Goal: Task Accomplishment & Management: Complete application form

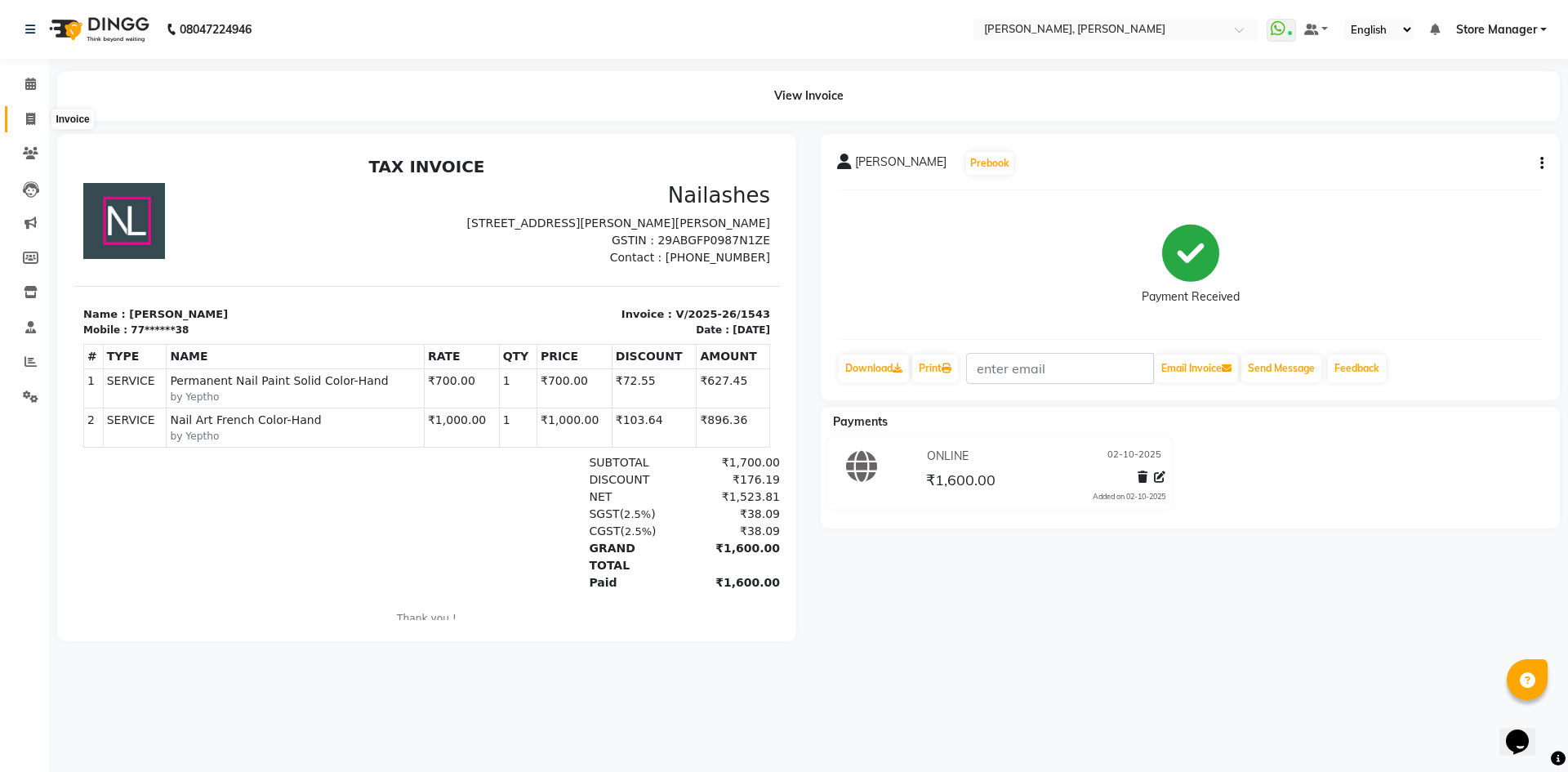
click at [28, 117] on icon at bounding box center [30, 119] width 9 height 12
select select "service"
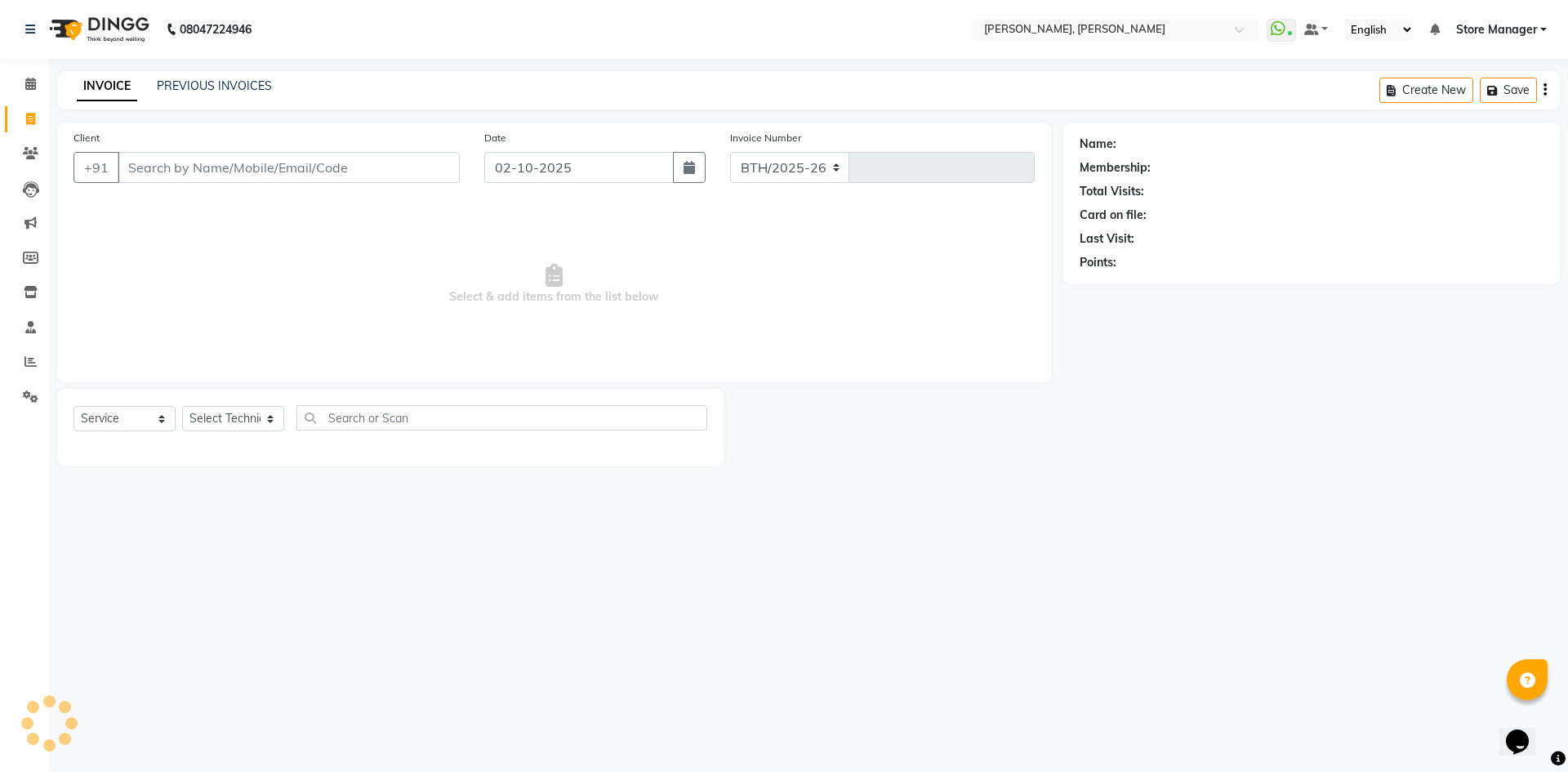
select select "7173"
type input "1544"
click at [256, 428] on select "Select Technician" at bounding box center [233, 418] width 102 height 26
click at [30, 87] on icon at bounding box center [30, 83] width 11 height 12
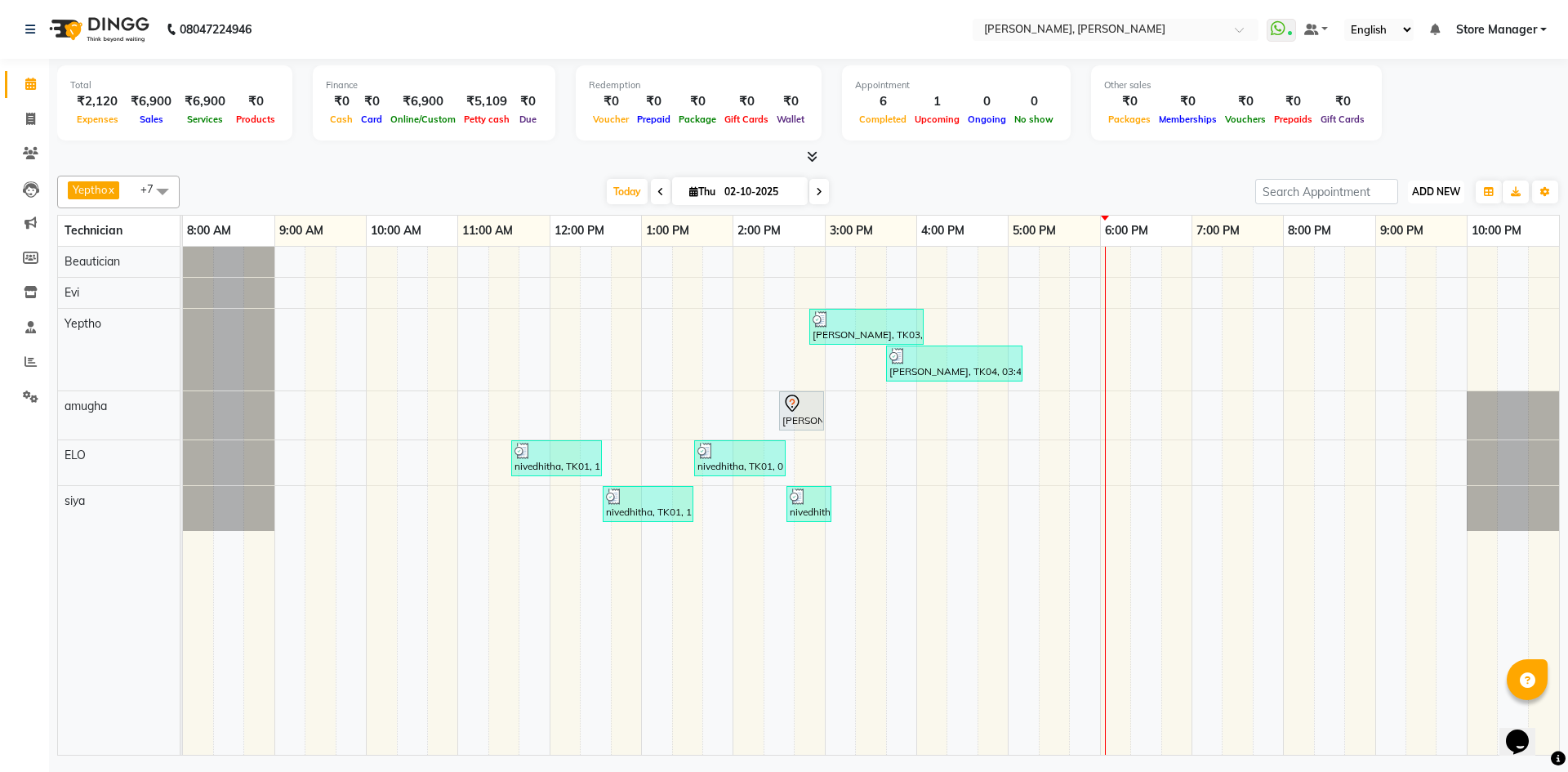
click at [1434, 188] on span "ADD NEW" at bounding box center [1435, 191] width 49 height 12
click at [1399, 272] on link "Add Expense" at bounding box center [1398, 266] width 129 height 21
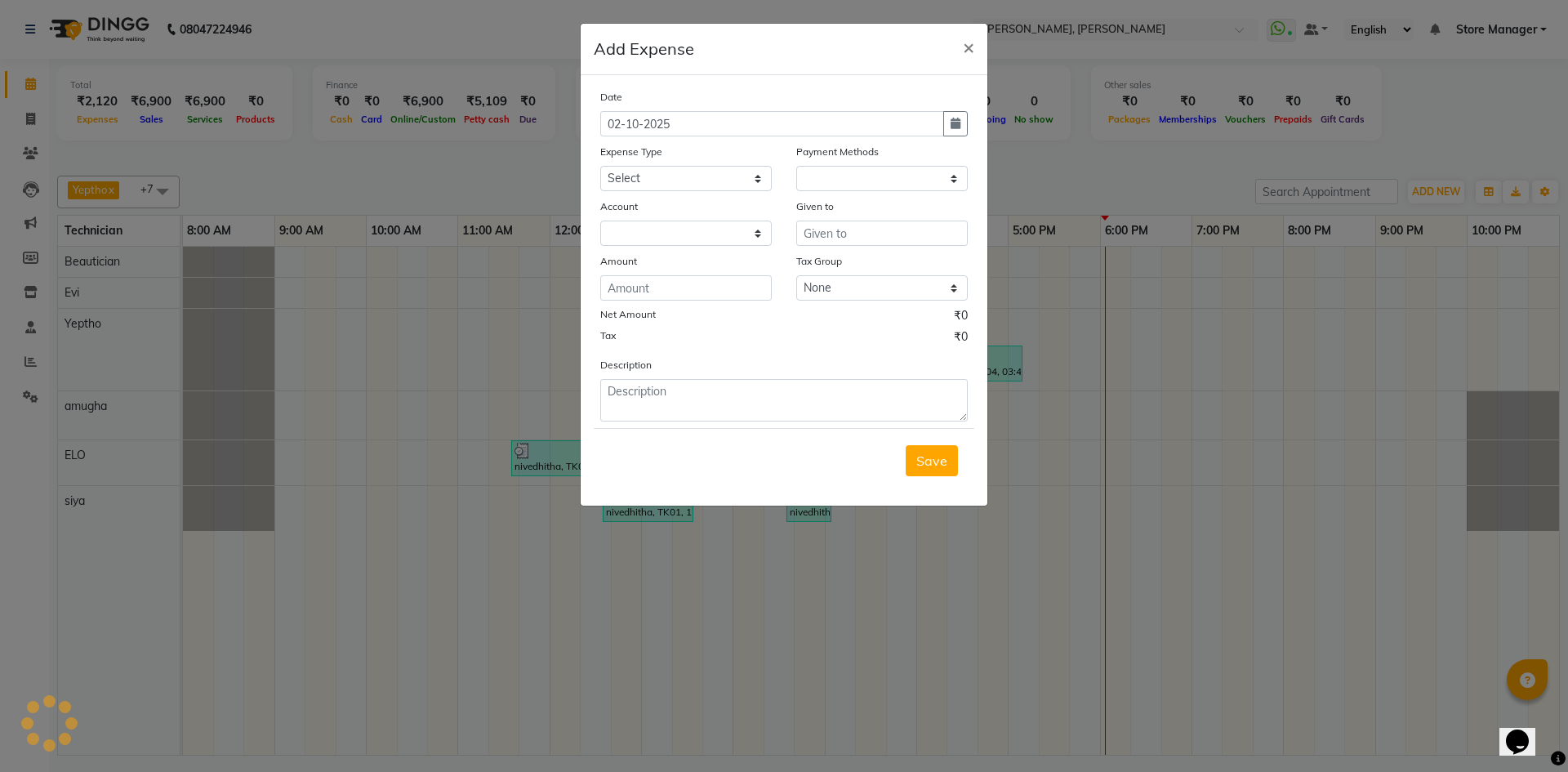
select select "1"
select select "6254"
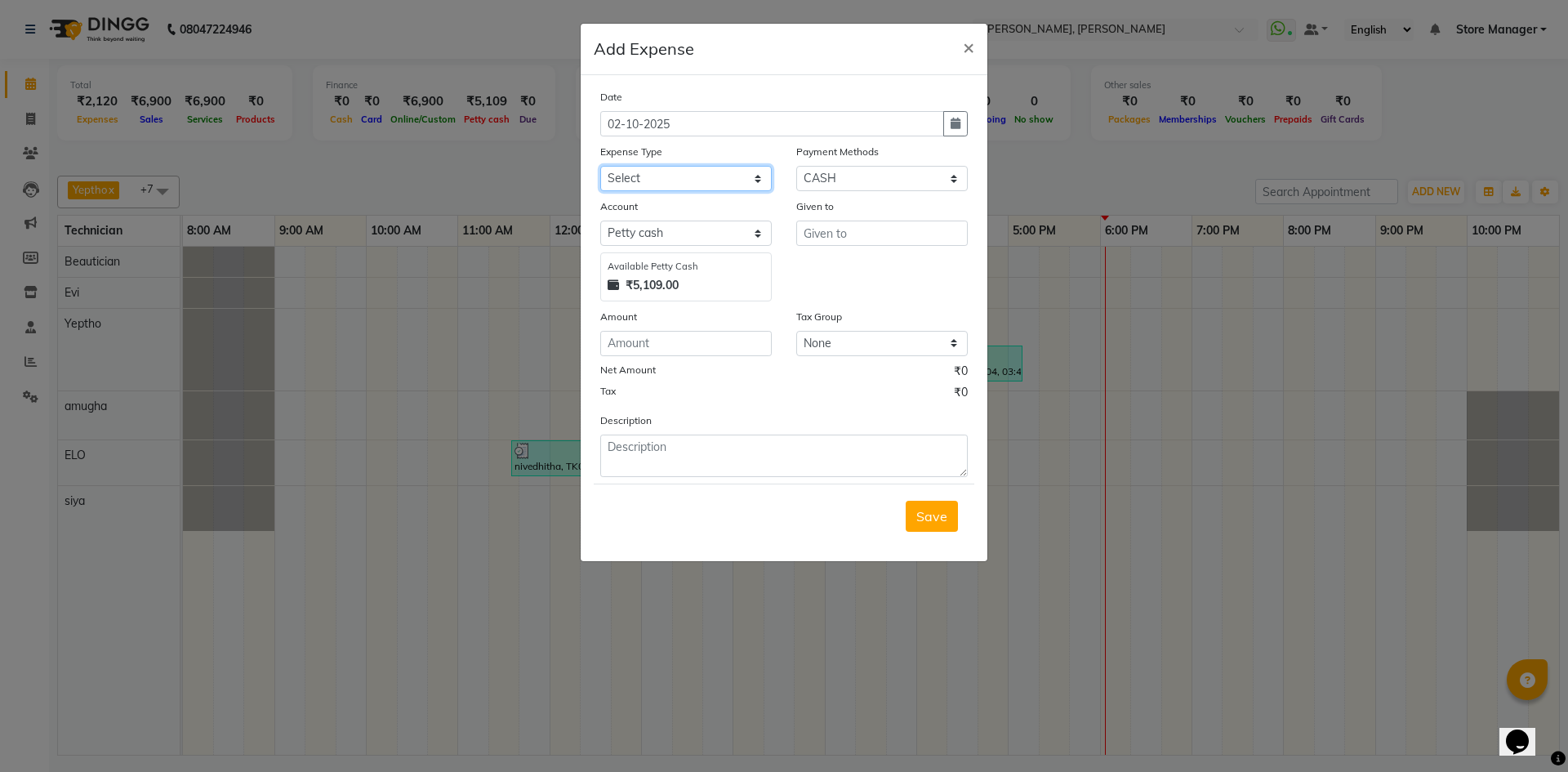
click at [672, 179] on select "Select acetone Advance Salary bank deposite Battery cell BBMP Beauty products B…" at bounding box center [686, 178] width 171 height 26
select select "16348"
drag, startPoint x: 672, startPoint y: 179, endPoint x: 700, endPoint y: 249, distance: 75.4
click at [672, 179] on select "Select acetone Advance Salary bank deposite Battery cell BBMP Beauty products B…" at bounding box center [686, 178] width 171 height 26
click at [855, 237] on input "text" at bounding box center [882, 233] width 171 height 26
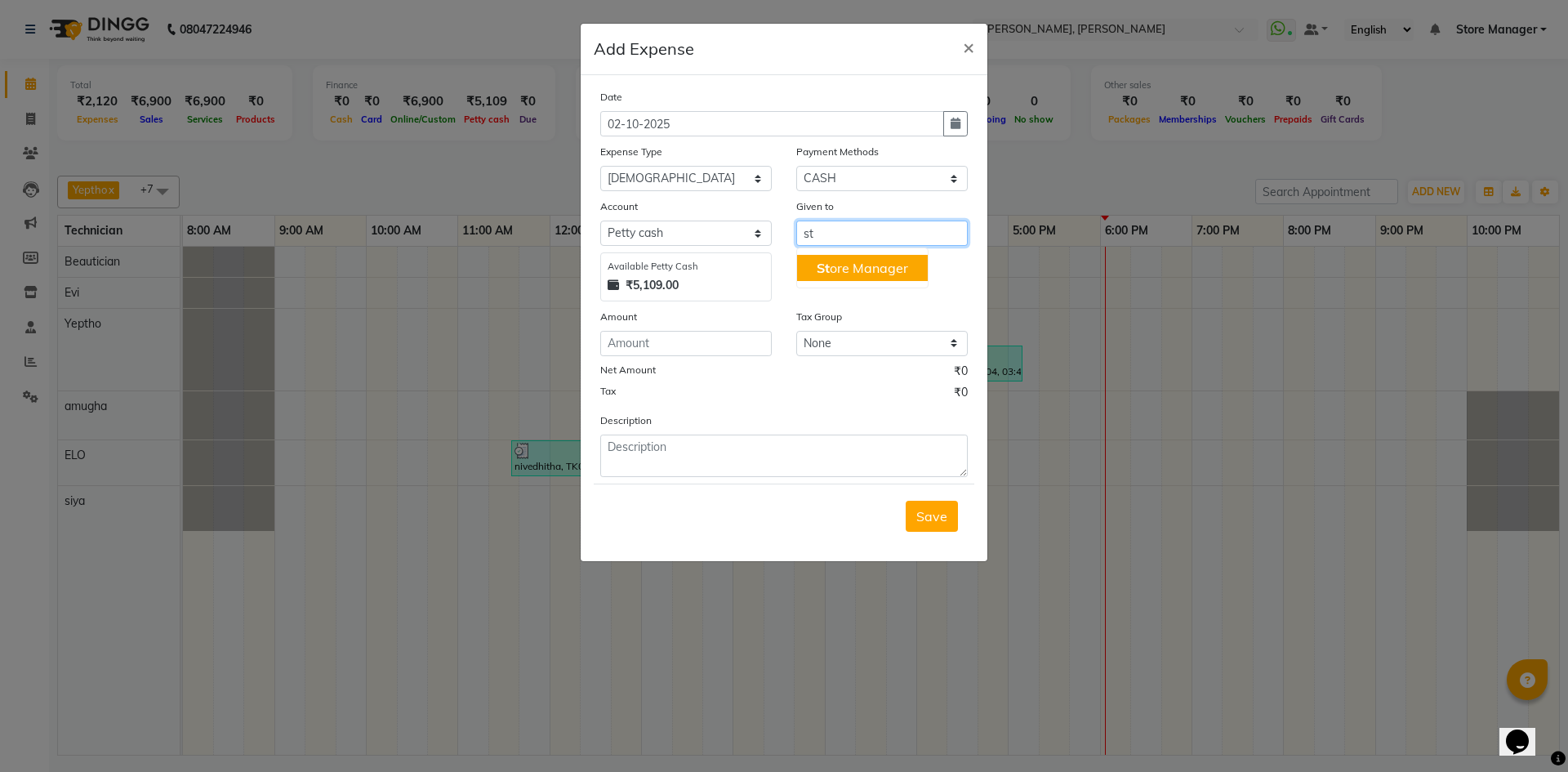
click at [849, 267] on ngb-highlight "St ore Manager" at bounding box center [862, 267] width 91 height 16
type input "Store Manager"
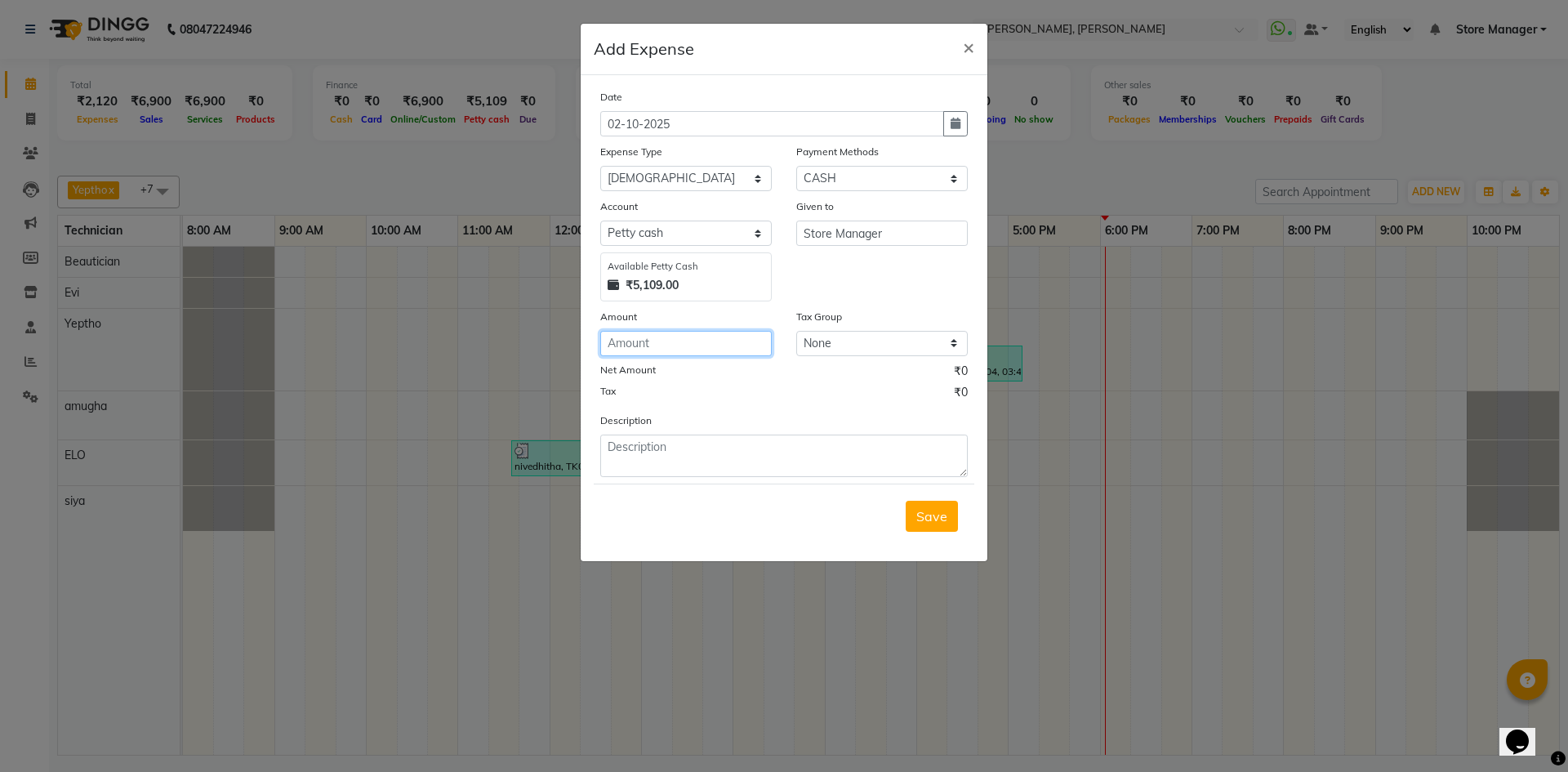
click at [738, 349] on input "number" at bounding box center [686, 343] width 171 height 26
type input "200"
click at [921, 525] on button "Save" at bounding box center [931, 516] width 52 height 31
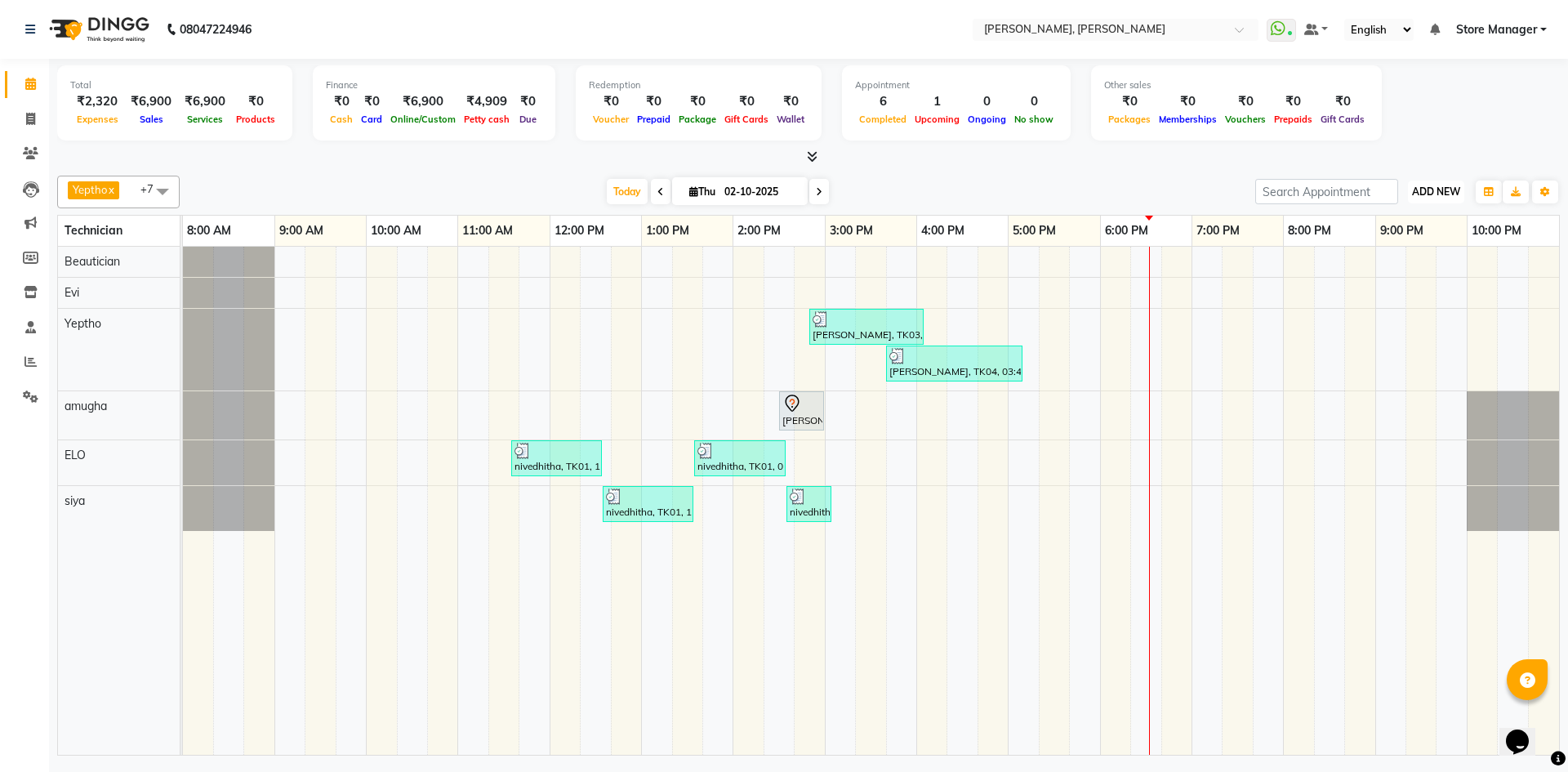
click at [1432, 186] on span "ADD NEW" at bounding box center [1435, 191] width 49 height 12
click at [1406, 259] on link "Add Expense" at bounding box center [1398, 266] width 129 height 21
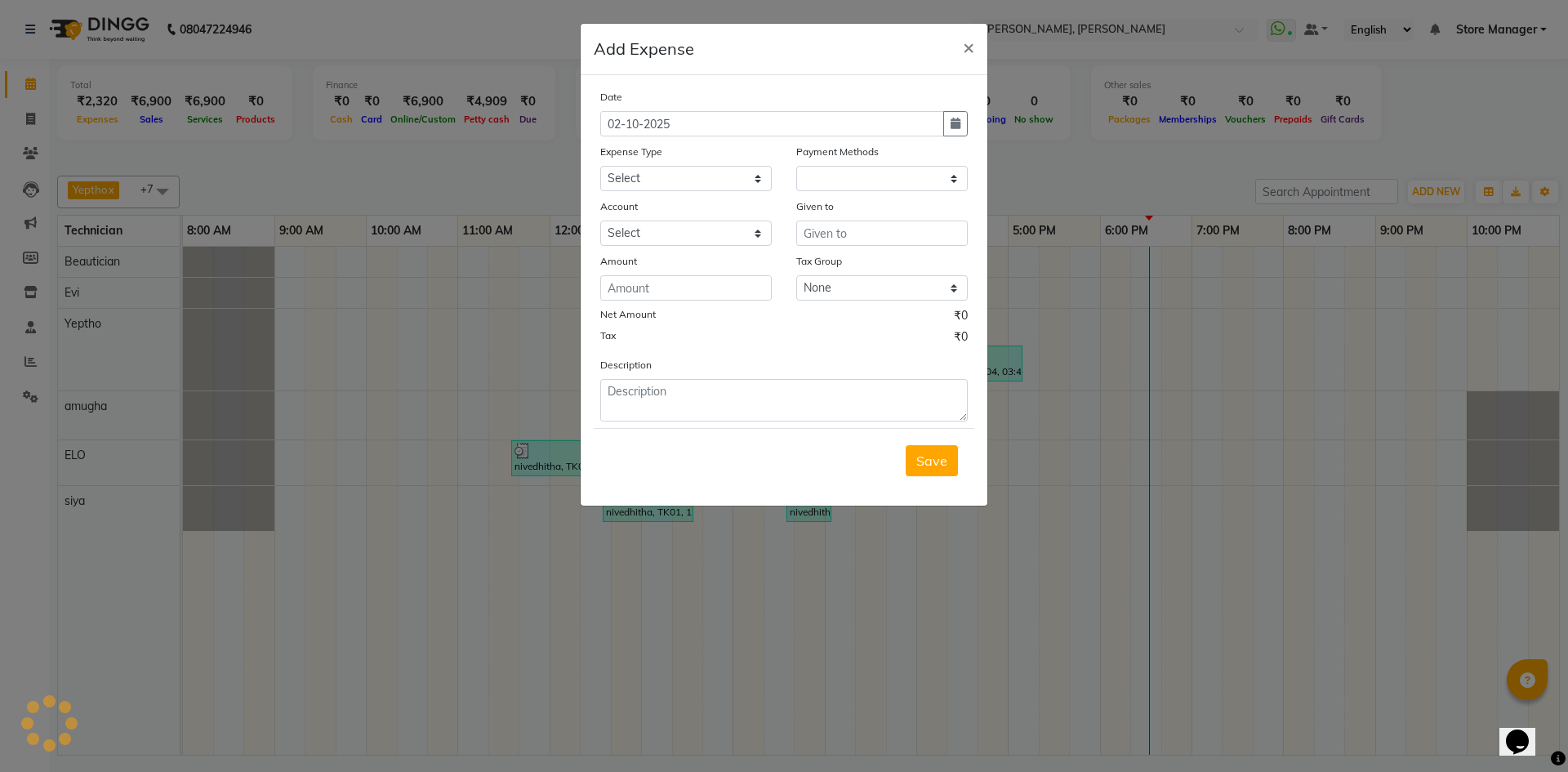
select select "1"
select select "6254"
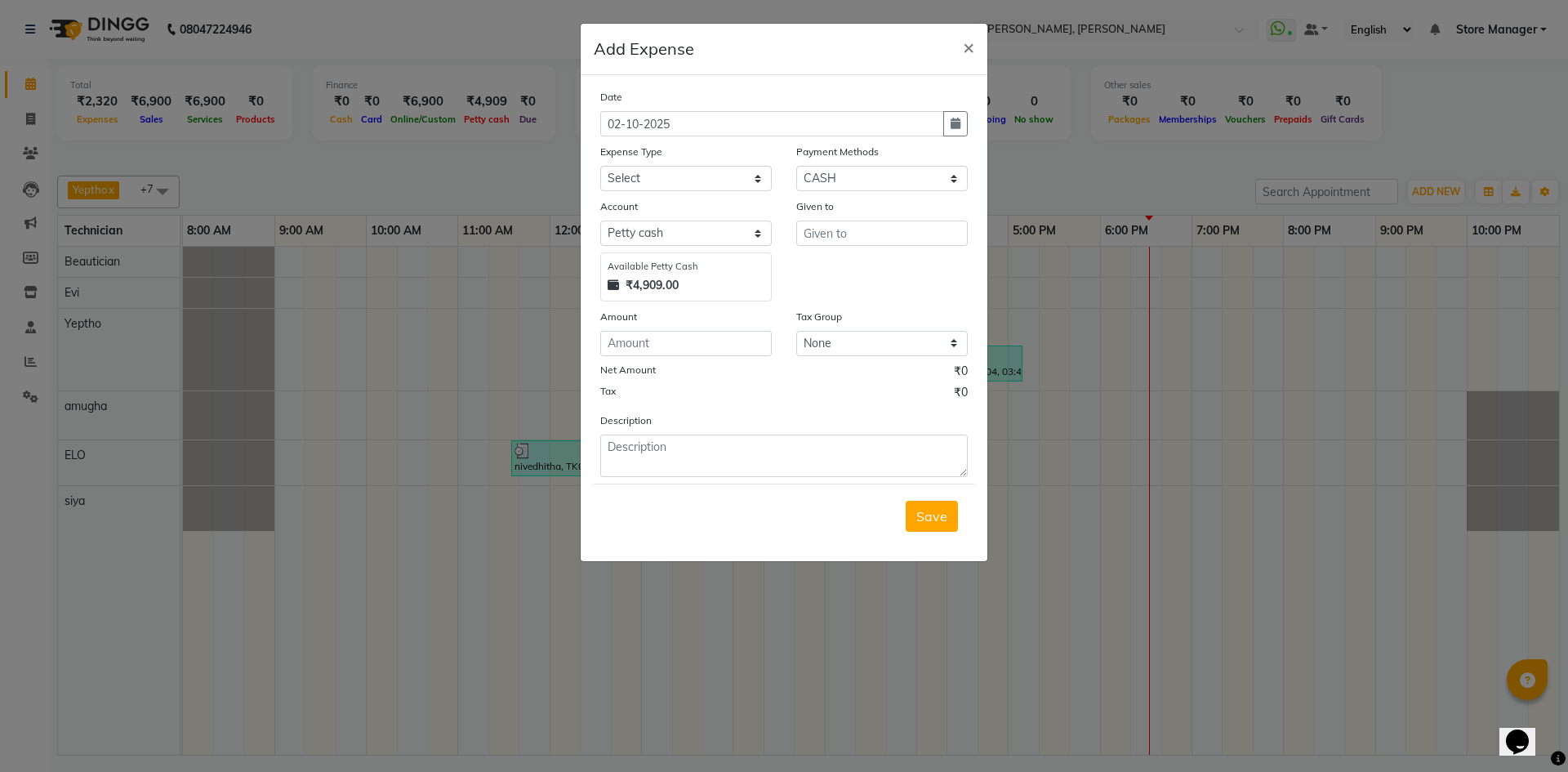
click at [1177, 304] on ngb-modal-window "Add Expense × Date [DATE] Expense Type Select acetone Advance Salary bank depos…" at bounding box center [784, 386] width 1568 height 772
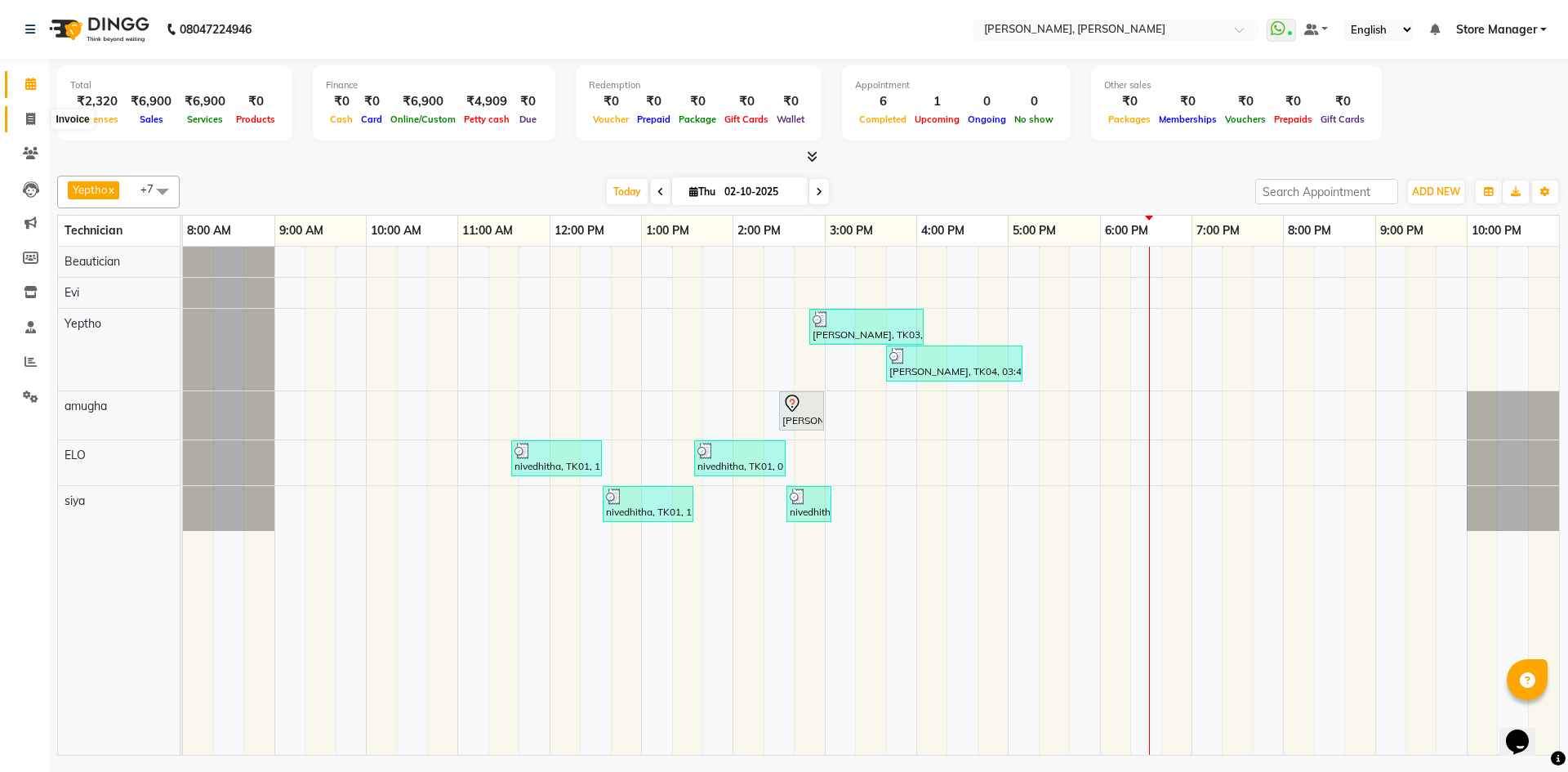
click at [33, 119] on icon at bounding box center [30, 119] width 9 height 12
select select "7173"
select select "service"
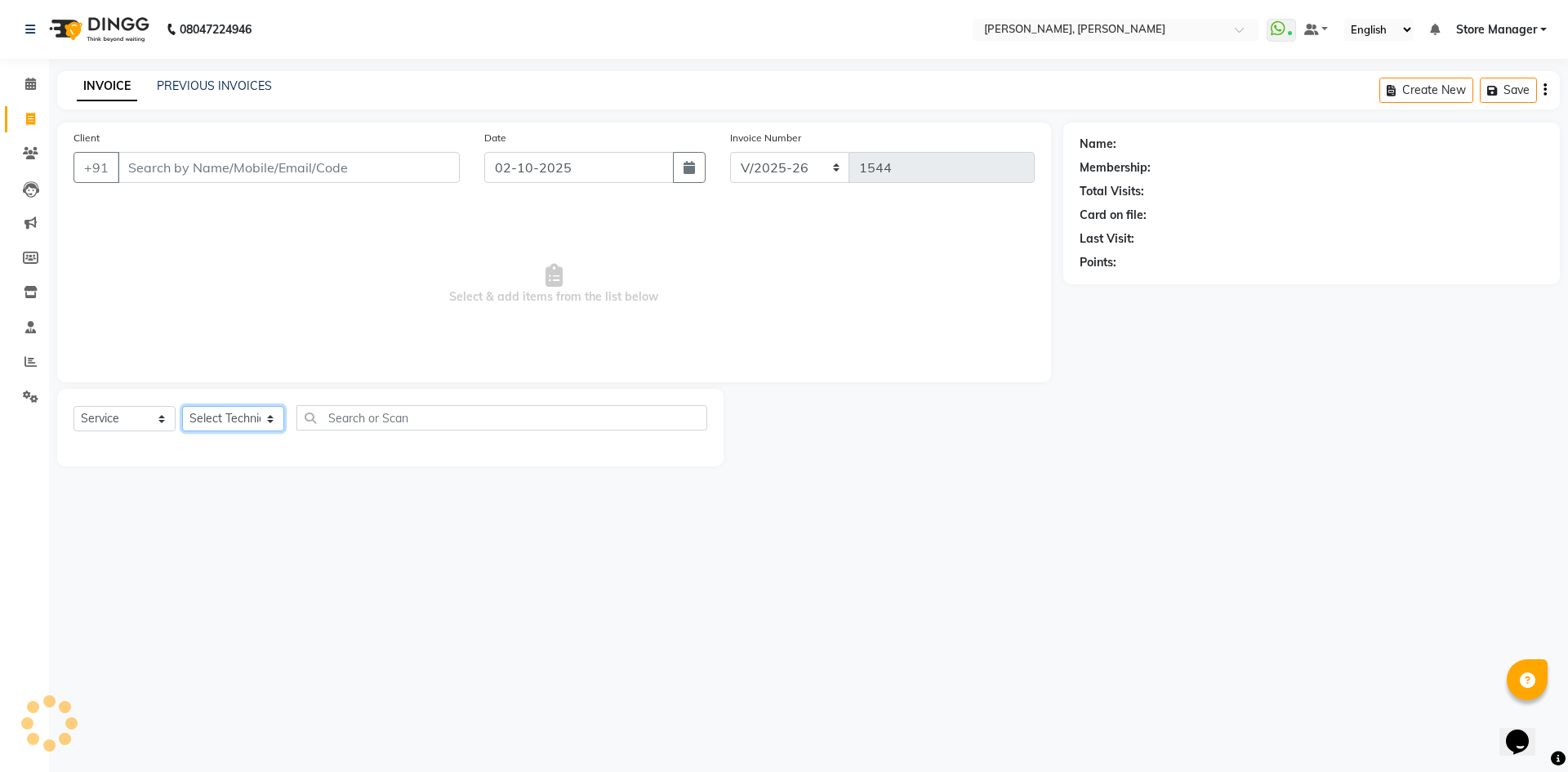
click at [208, 416] on select "Select Technician" at bounding box center [233, 418] width 102 height 26
select select "78696"
click at [182, 406] on select "Select Technician amugha Beautician ELO Evi MANAGER [PERSON_NAME] [PERSON_NAME]…" at bounding box center [233, 418] width 102 height 26
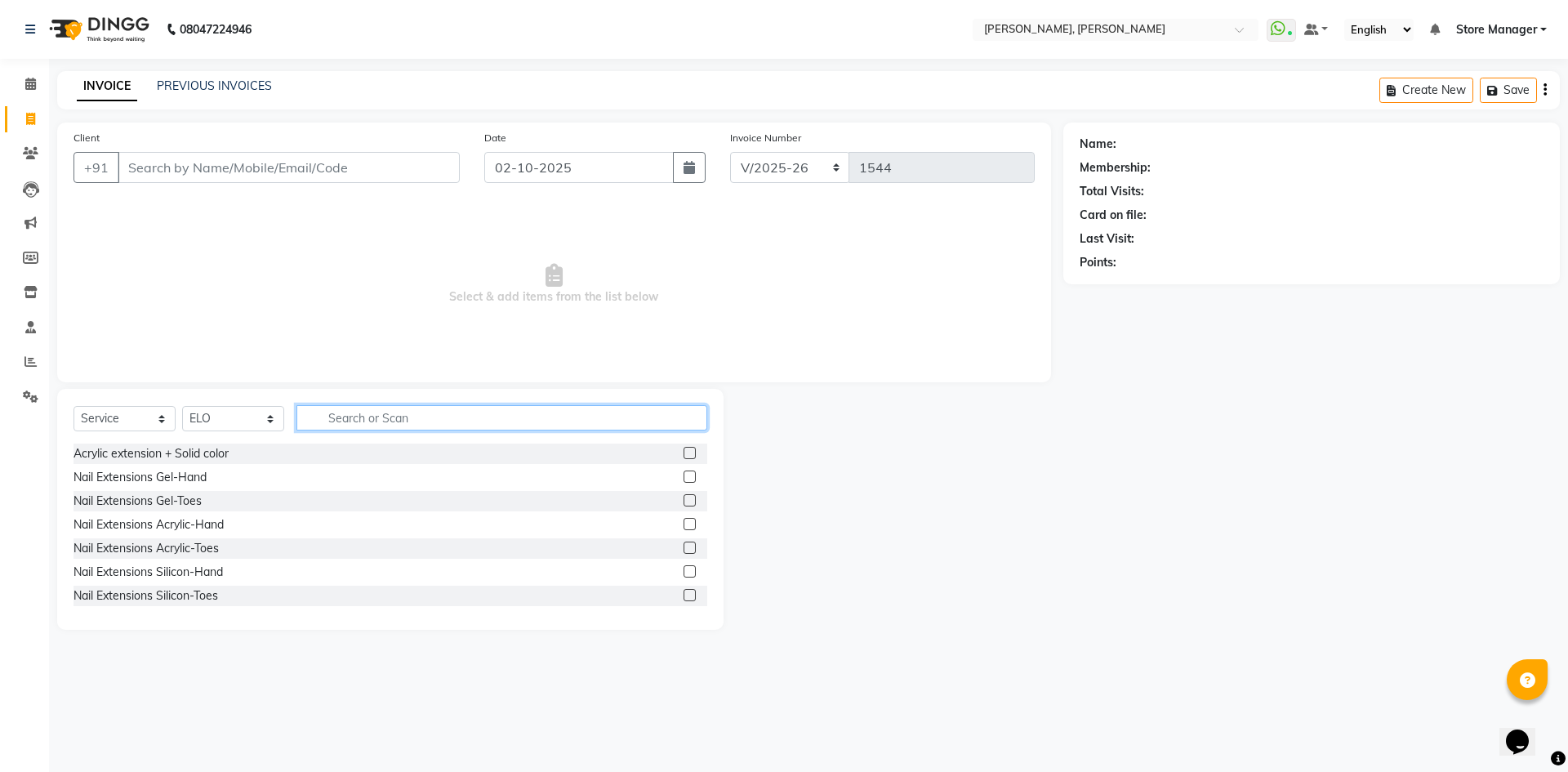
click at [410, 415] on input "text" at bounding box center [501, 417] width 411 height 26
type input "gel"
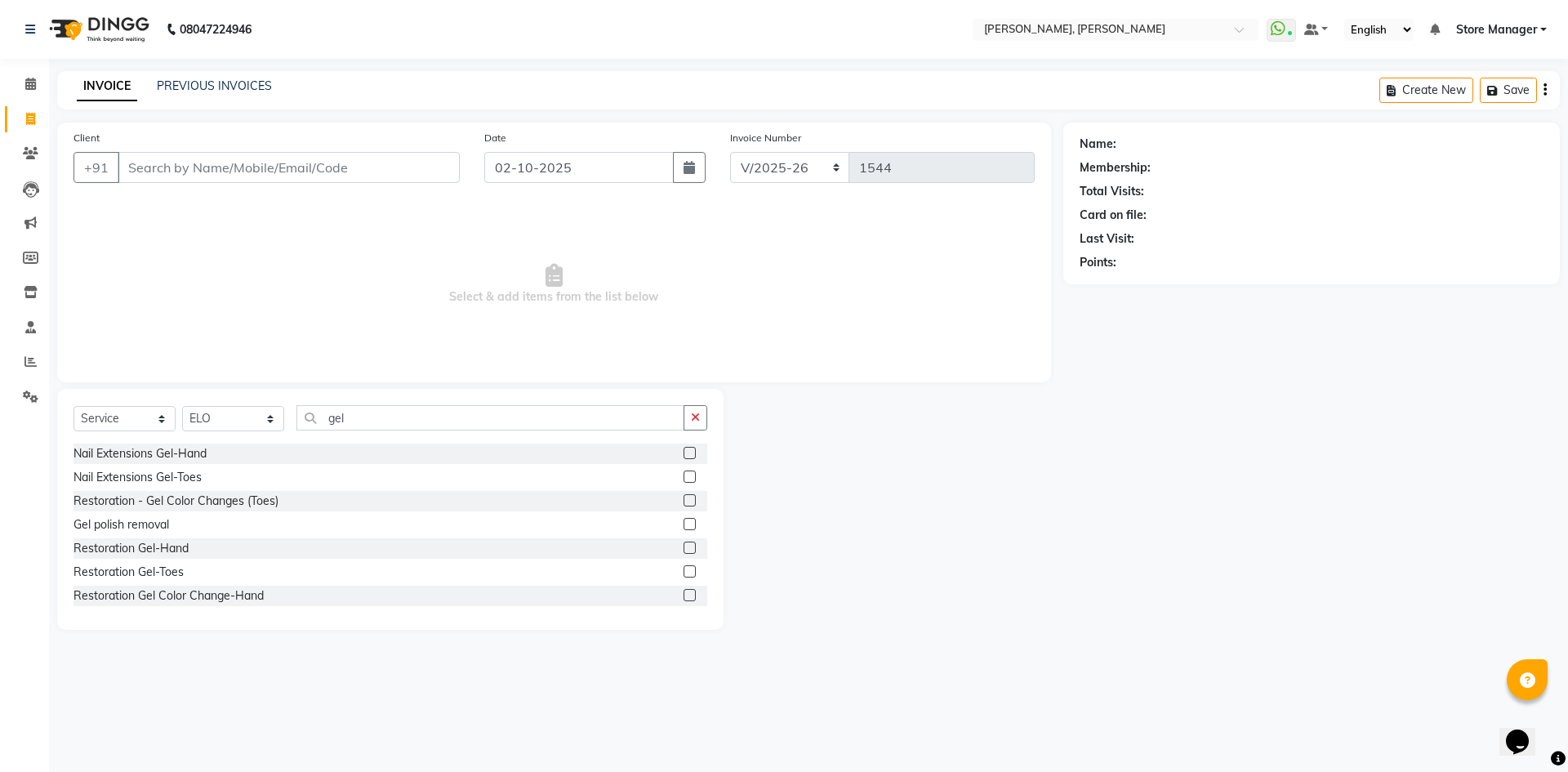
click at [683, 523] on label at bounding box center [689, 523] width 12 height 12
click at [683, 523] on input "checkbox" at bounding box center [688, 524] width 11 height 11
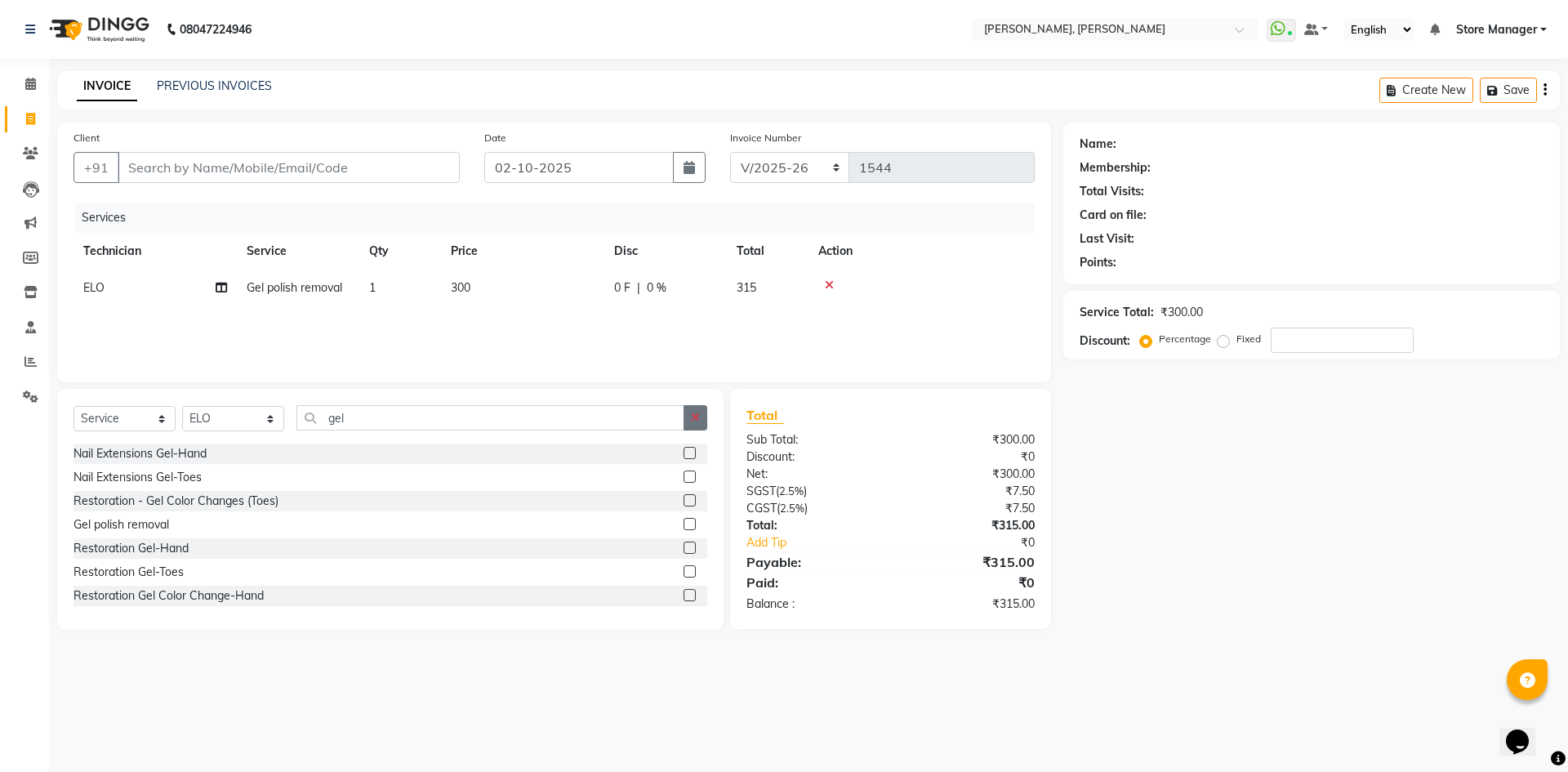
checkbox input "false"
click at [696, 418] on icon "button" at bounding box center [695, 417] width 9 height 12
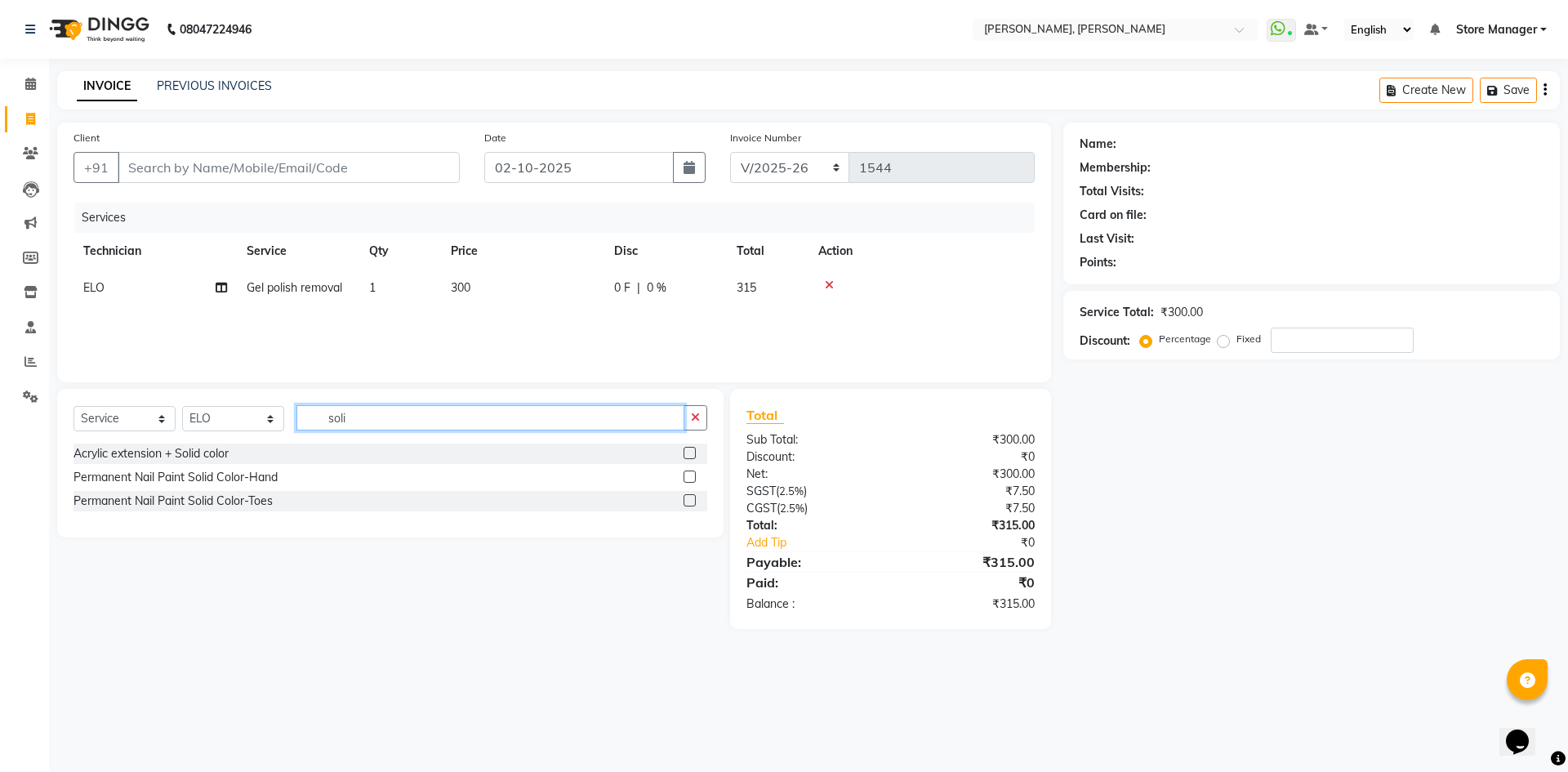
type input "soli"
click at [689, 477] on label at bounding box center [689, 476] width 12 height 12
click at [689, 477] on input "checkbox" at bounding box center [688, 477] width 11 height 11
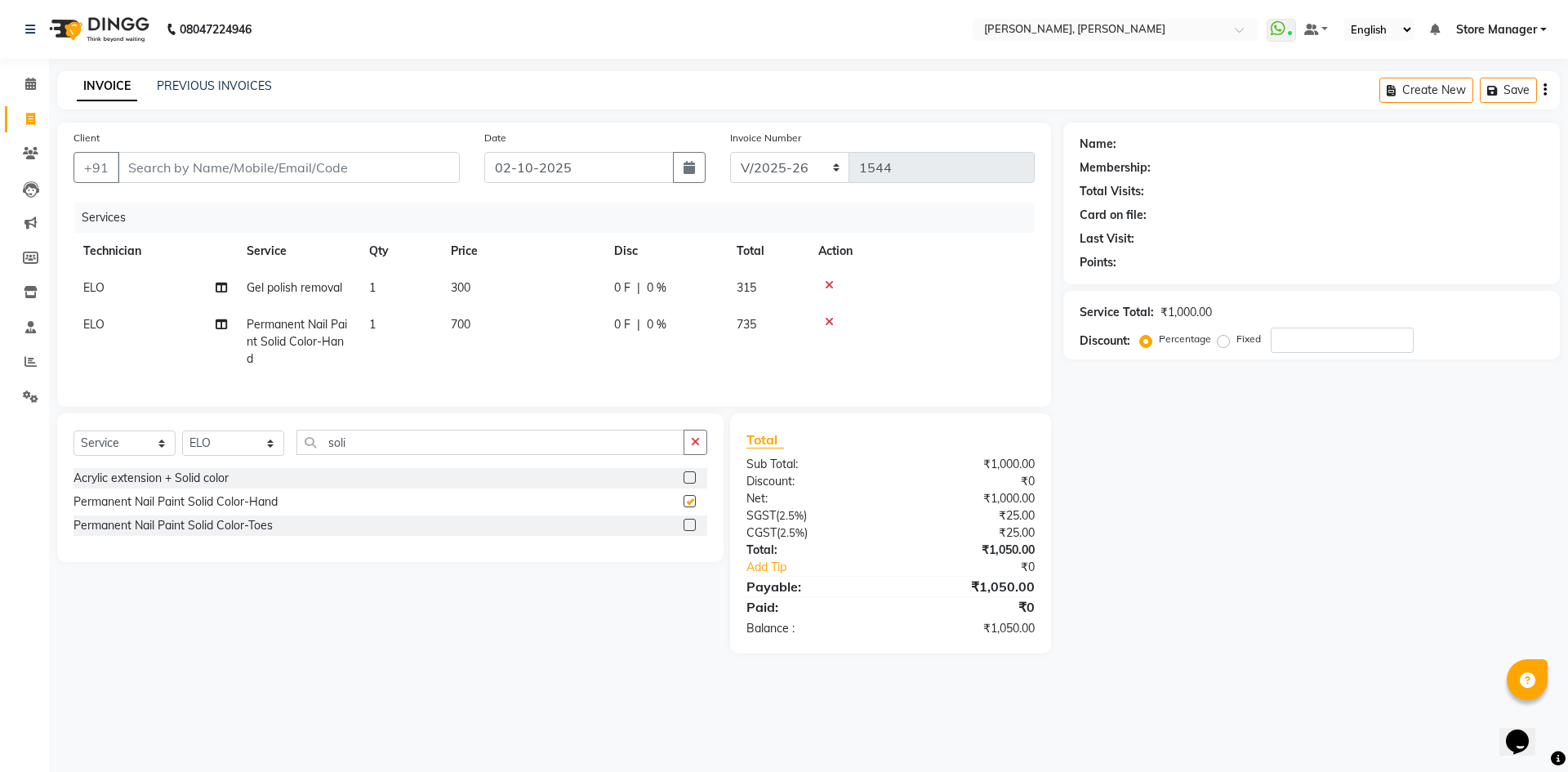
checkbox input "false"
click at [691, 531] on label at bounding box center [689, 524] width 12 height 12
click at [691, 531] on input "checkbox" at bounding box center [688, 525] width 11 height 11
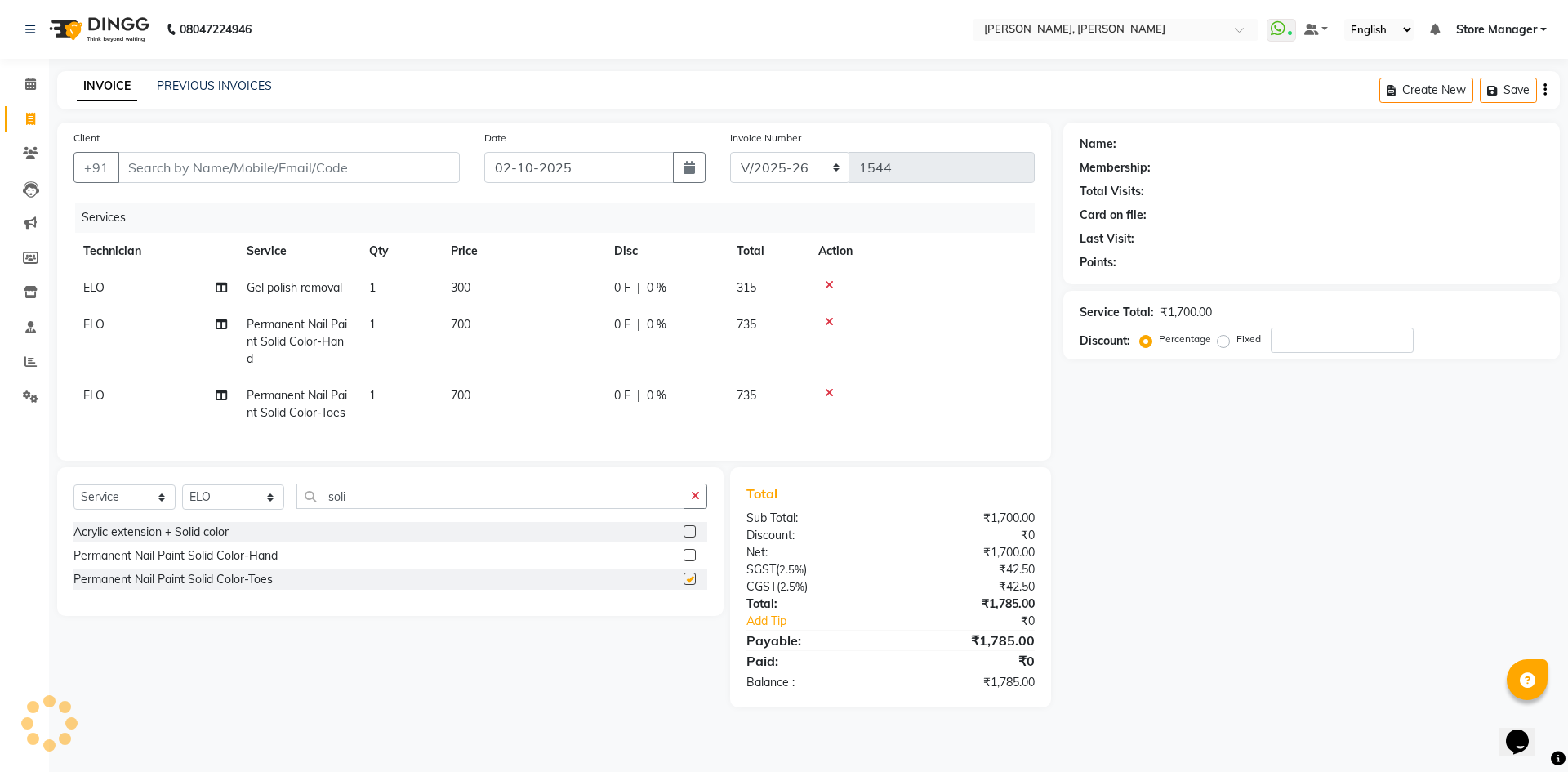
checkbox input "false"
click at [67, 407] on div "Client +91 Date [DATE] Invoice Number BTH/2025-26 RED/2025-26 V/2025 V/[PHONE_N…" at bounding box center [553, 291] width 993 height 338
click at [99, 398] on span "ELO" at bounding box center [94, 395] width 21 height 15
select select "78696"
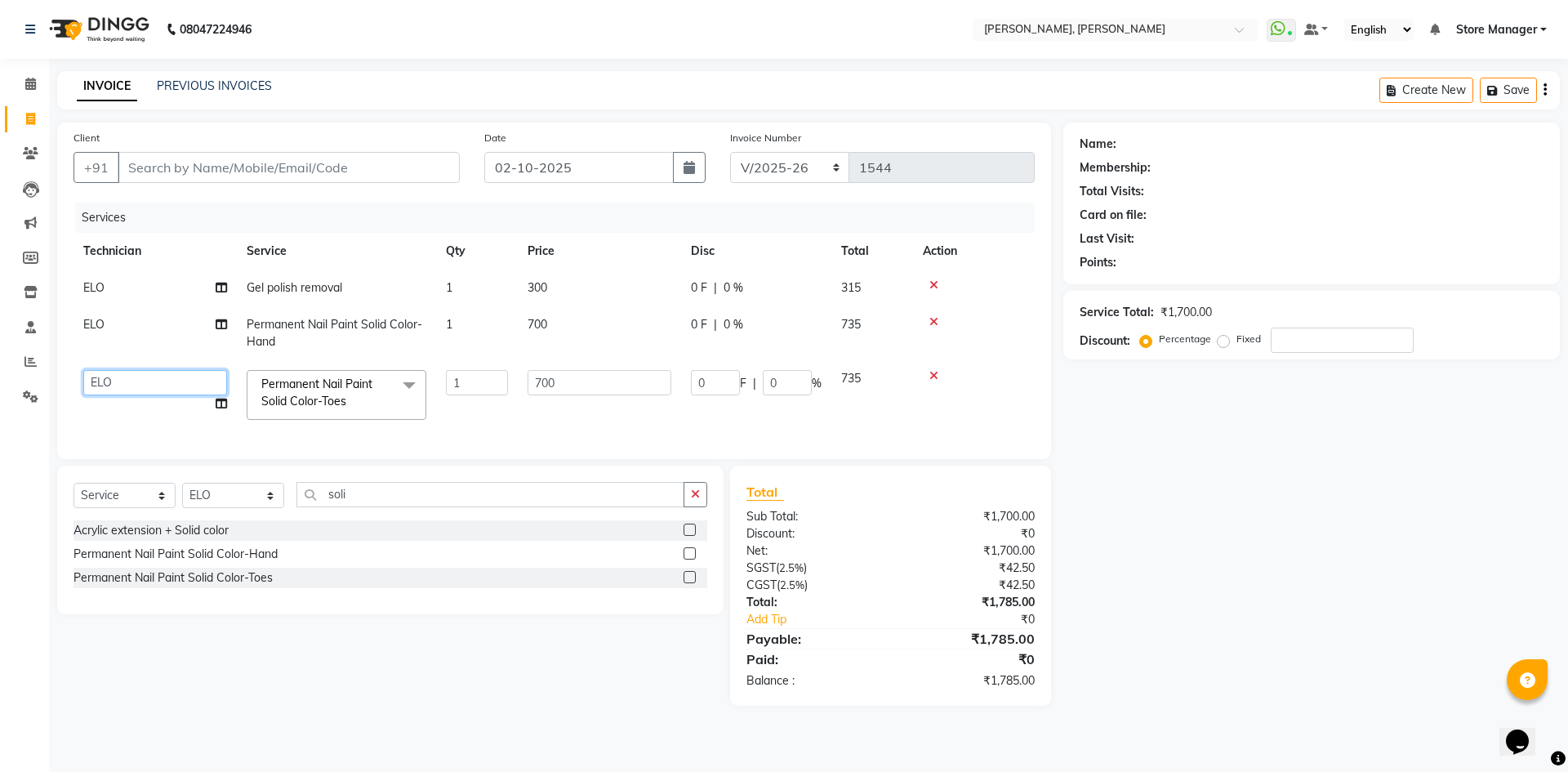
click at [156, 384] on select "amugha Beautician ELO Evi MANAGER [PERSON_NAME] [PERSON_NAME] siya Store Manage…" at bounding box center [155, 382] width 144 height 26
click at [1170, 538] on div "Name: Membership: Total Visits: Card on file: Last Visit: Points: Service Total…" at bounding box center [1318, 414] width 509 height 583
drag, startPoint x: 77, startPoint y: 6, endPoint x: 644, endPoint y: 21, distance: 567.2
click at [84, 8] on nav "08047224946 Select Location × [GEOGRAPHIC_DATA], [PERSON_NAME] Nagar WhatsApp S…" at bounding box center [784, 29] width 1568 height 58
click at [1362, 342] on input "number" at bounding box center [1342, 340] width 143 height 26
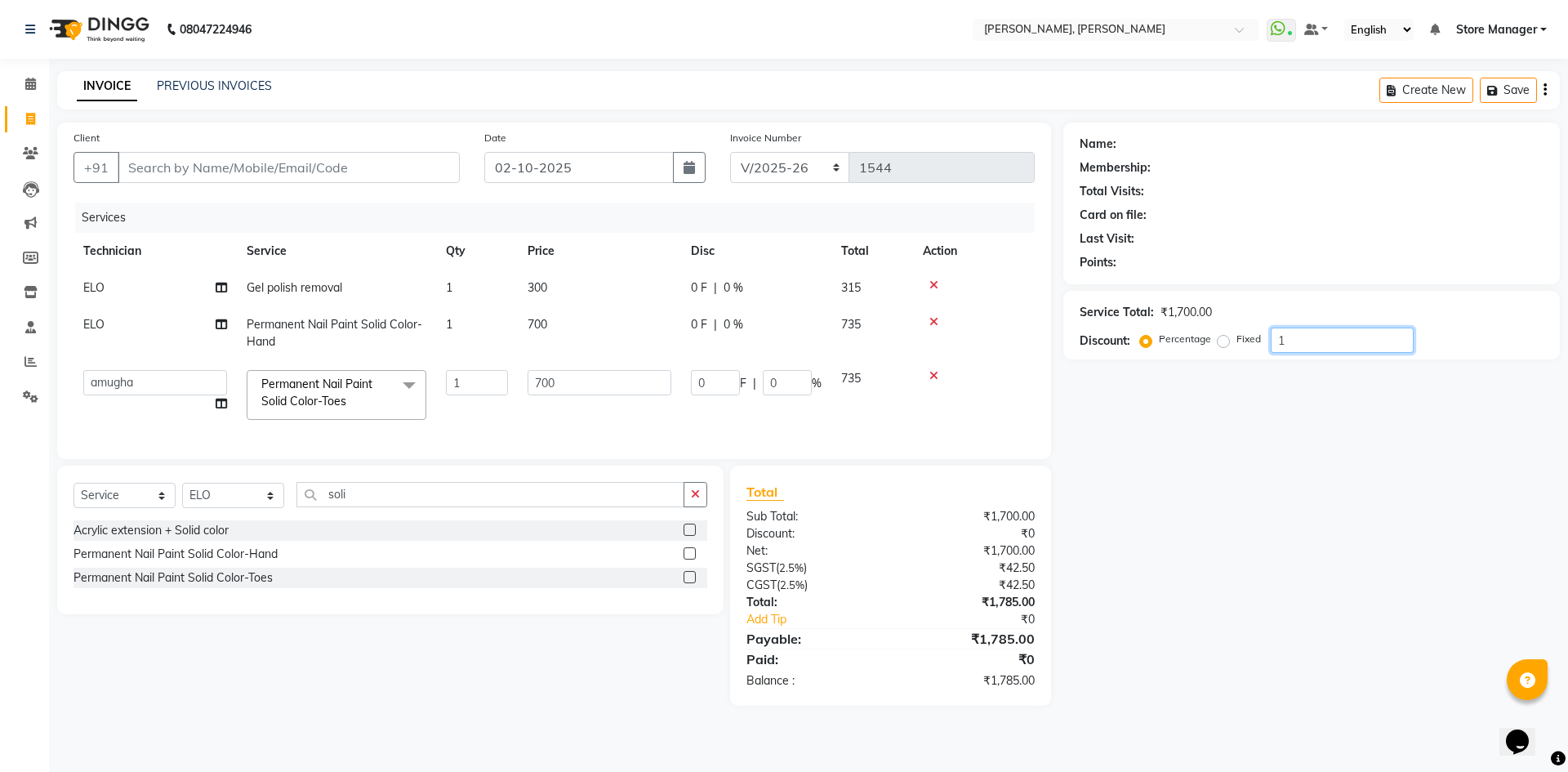
type input "10"
type input "70"
type input "10"
click at [1300, 340] on input "10" at bounding box center [1342, 340] width 143 height 26
type input "1"
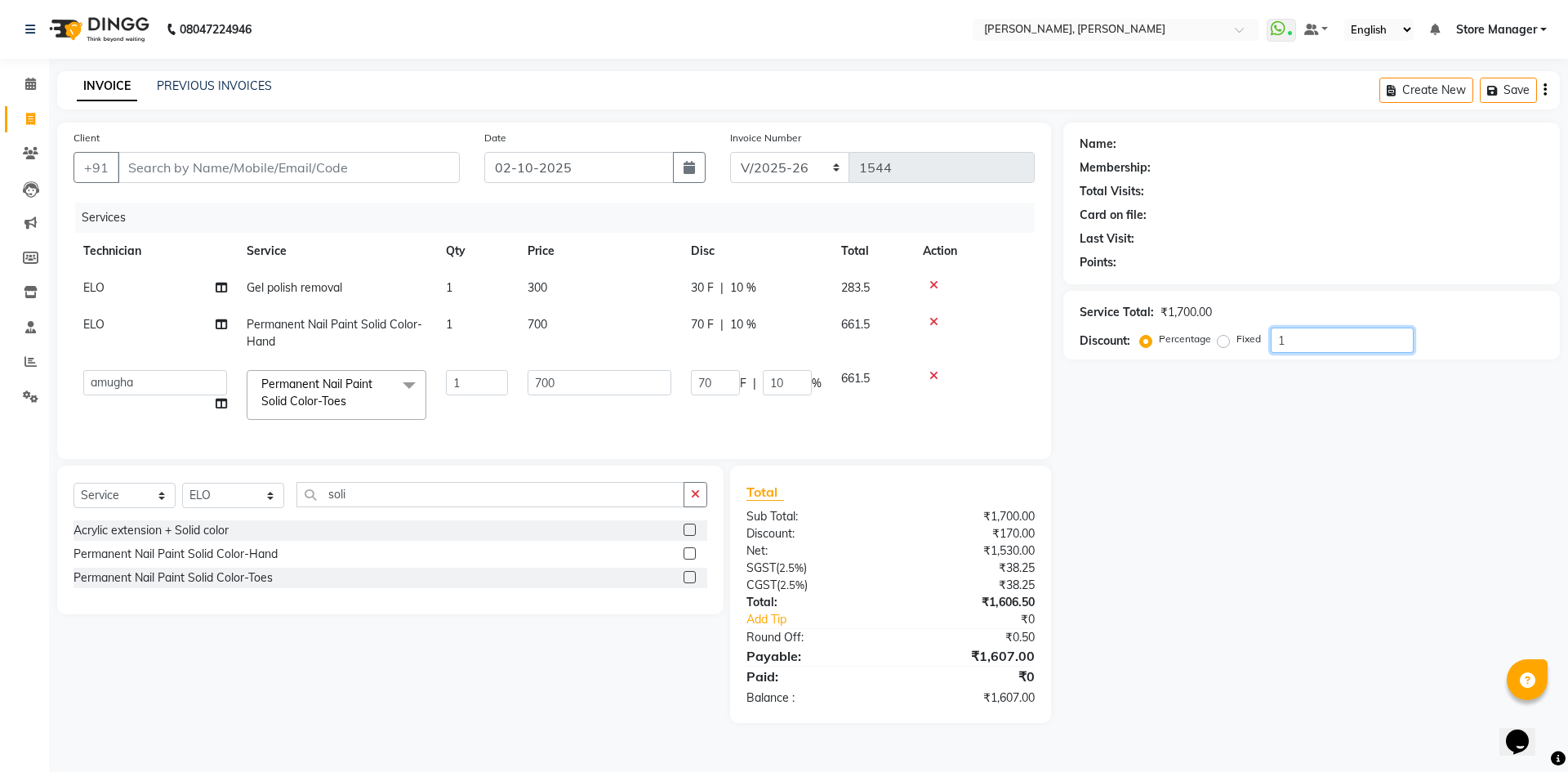
type input "7"
type input "1"
type input "0"
type input "1"
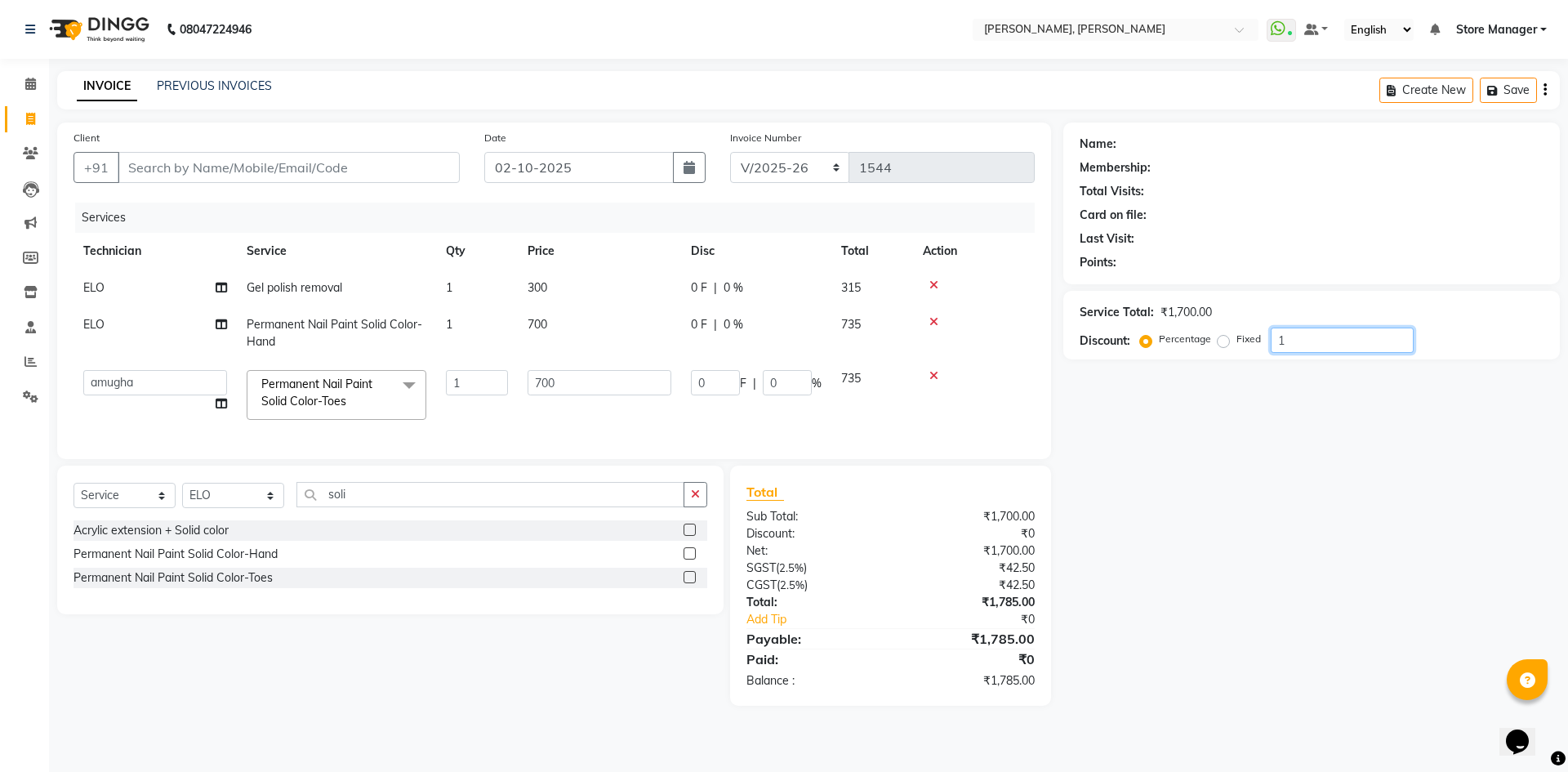
type input "7"
type input "1"
type input "15"
type input "105"
type input "15"
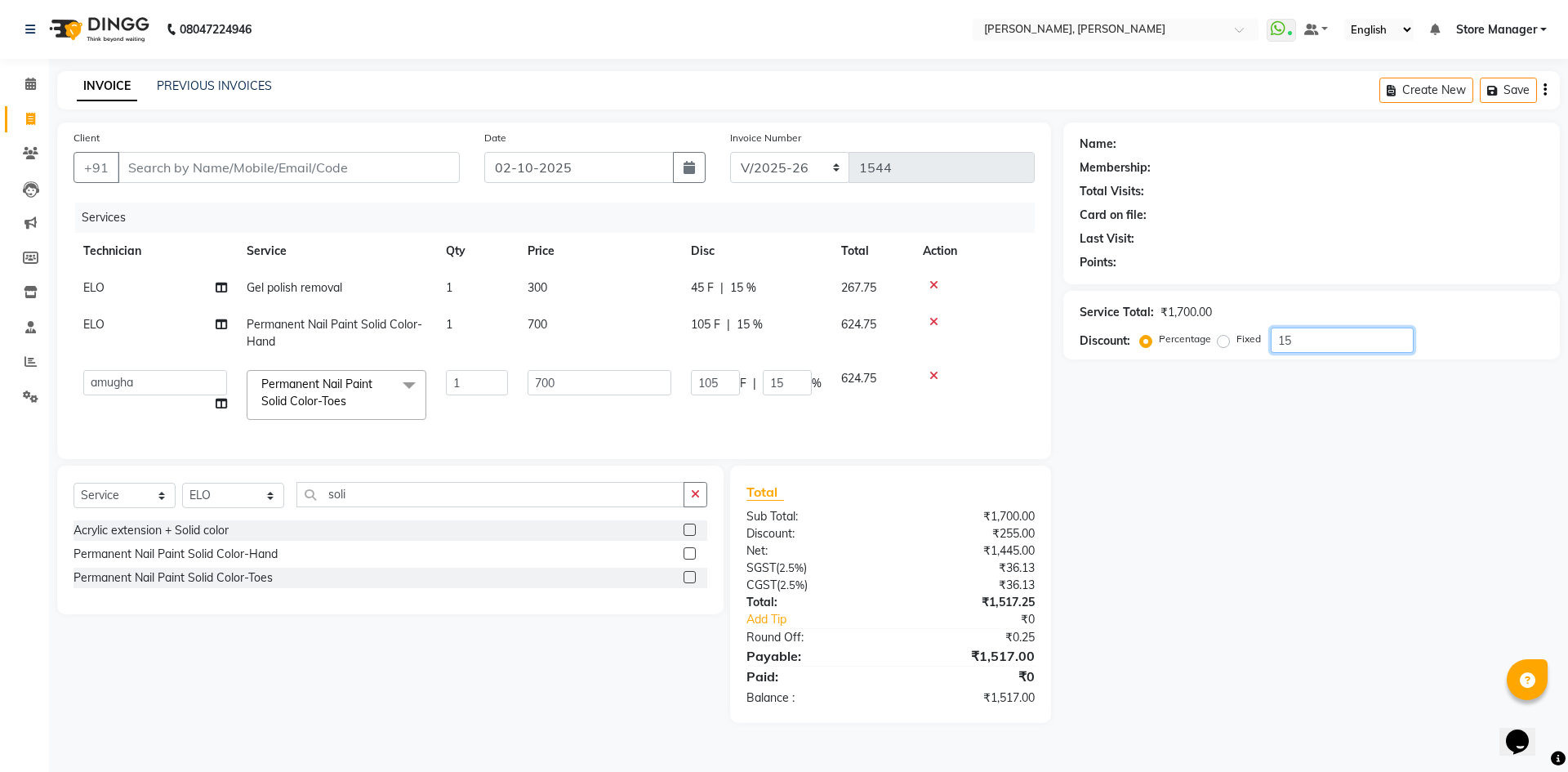
type input "1"
type input "7"
type input "1"
type input "0"
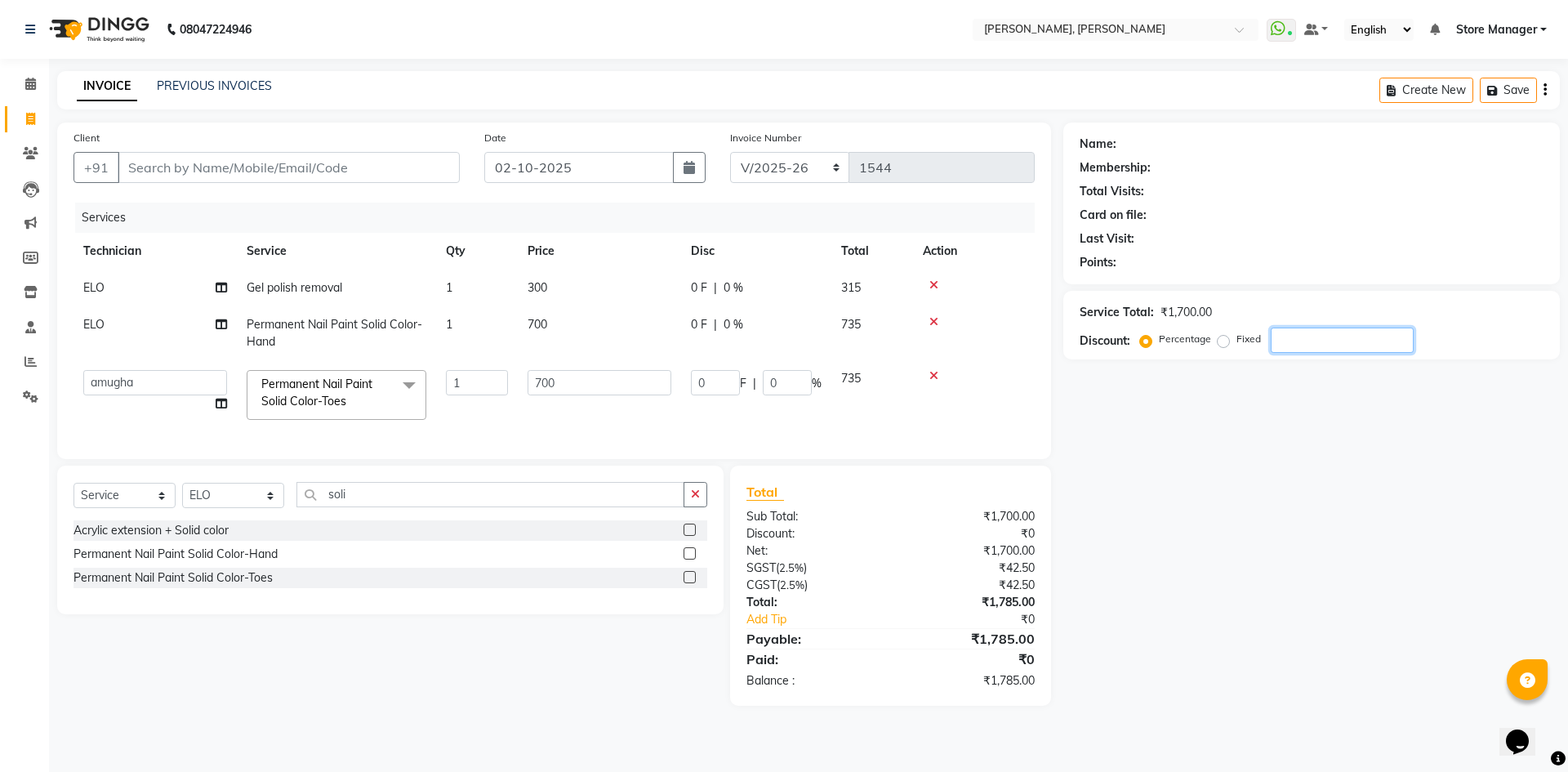
type input "1"
type input "7"
type input "1"
type input "10"
type input "70"
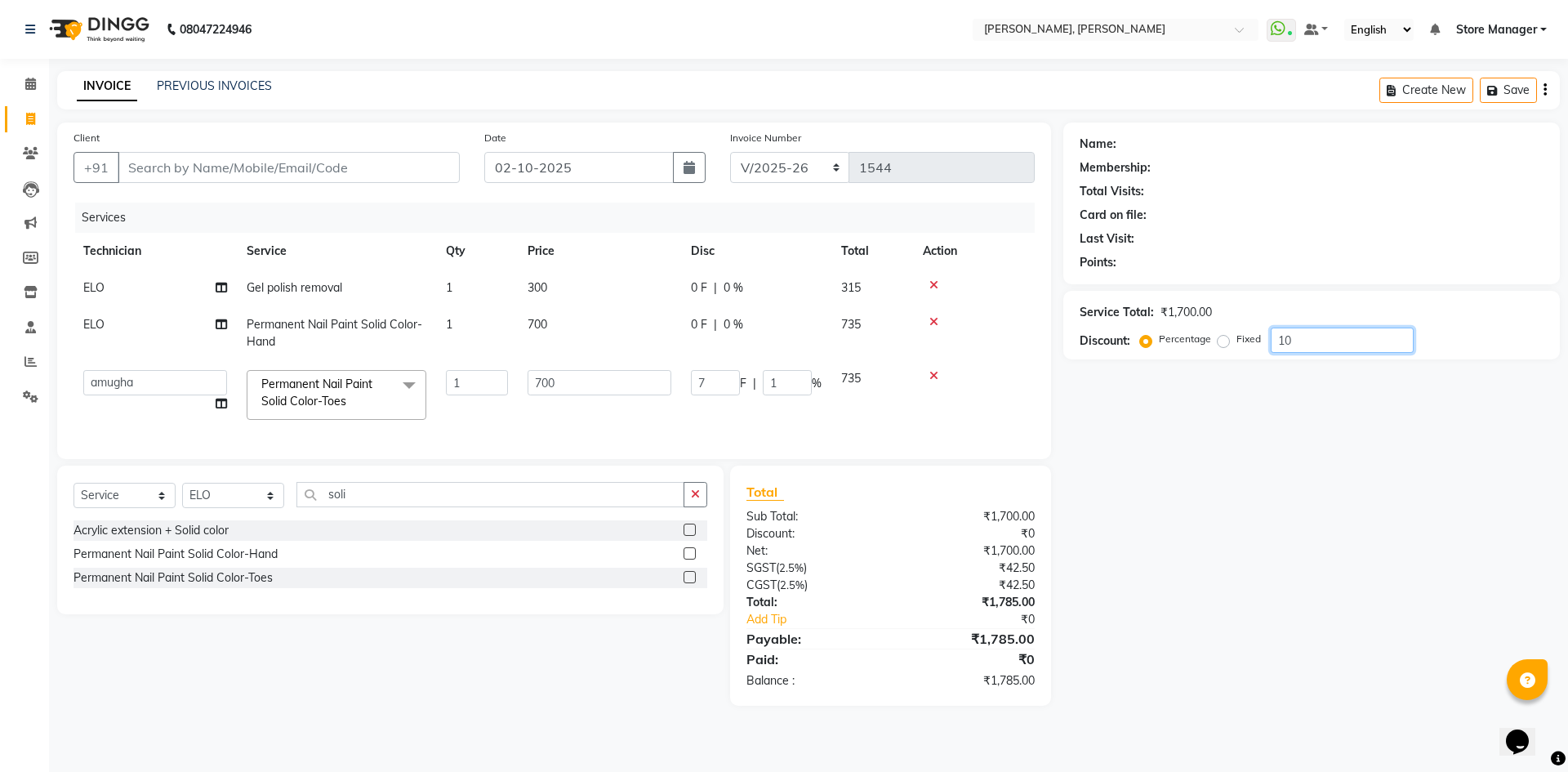
type input "10"
type input "1"
type input "7"
type input "1"
type input "0"
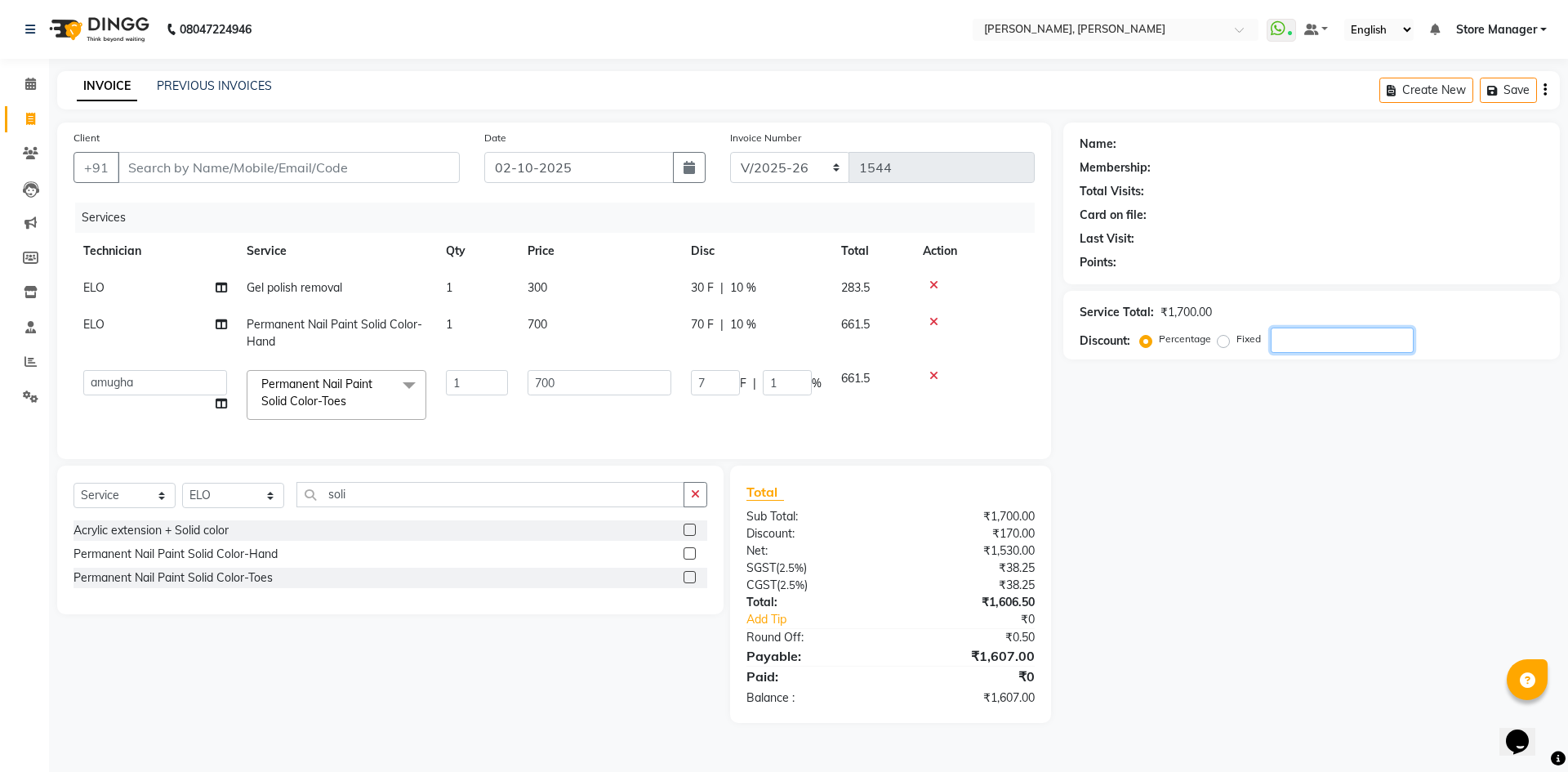
type input "0"
click at [343, 159] on input "Client" at bounding box center [289, 168] width 342 height 31
type input "9"
type input "0"
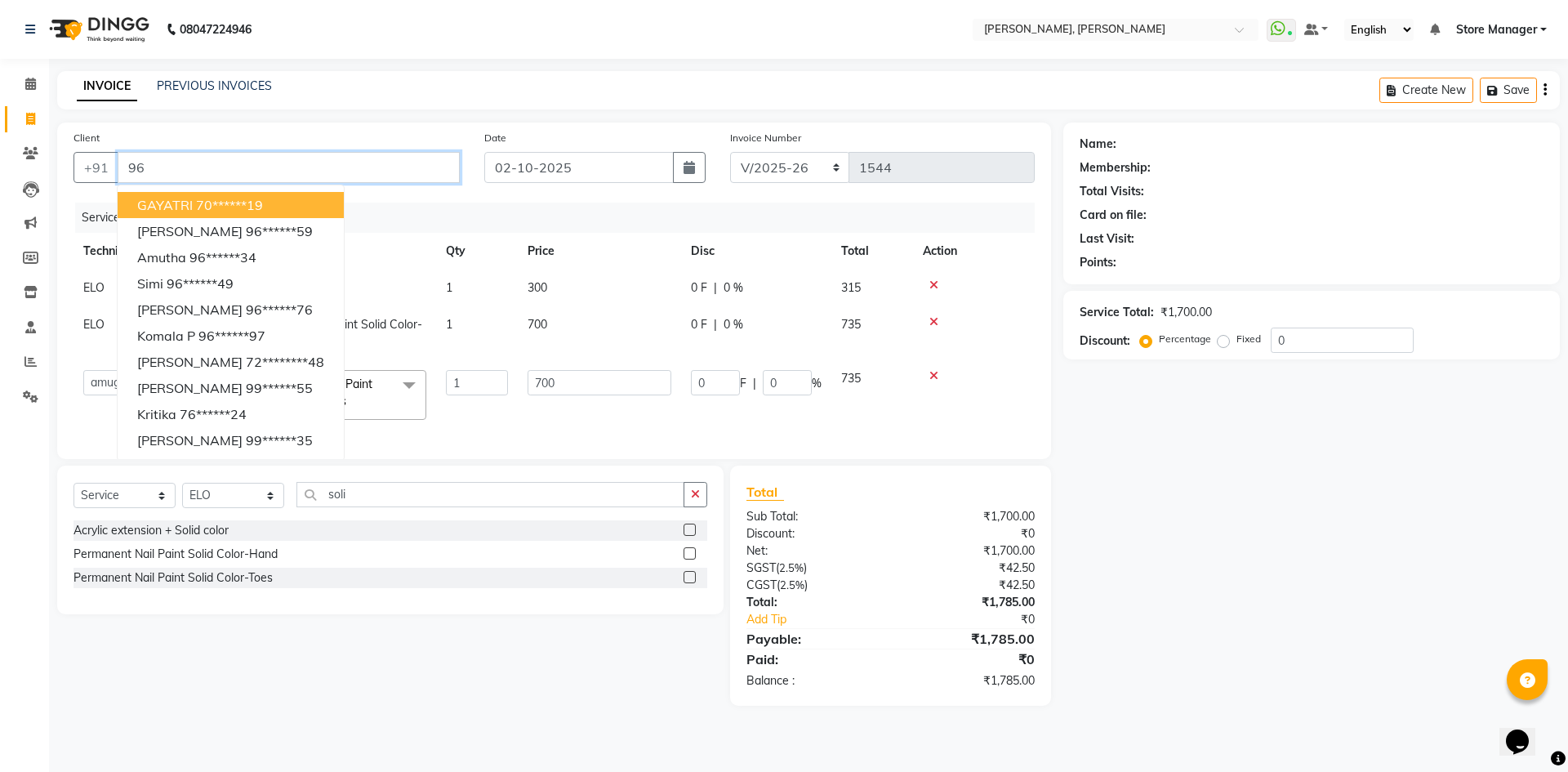
type input "9"
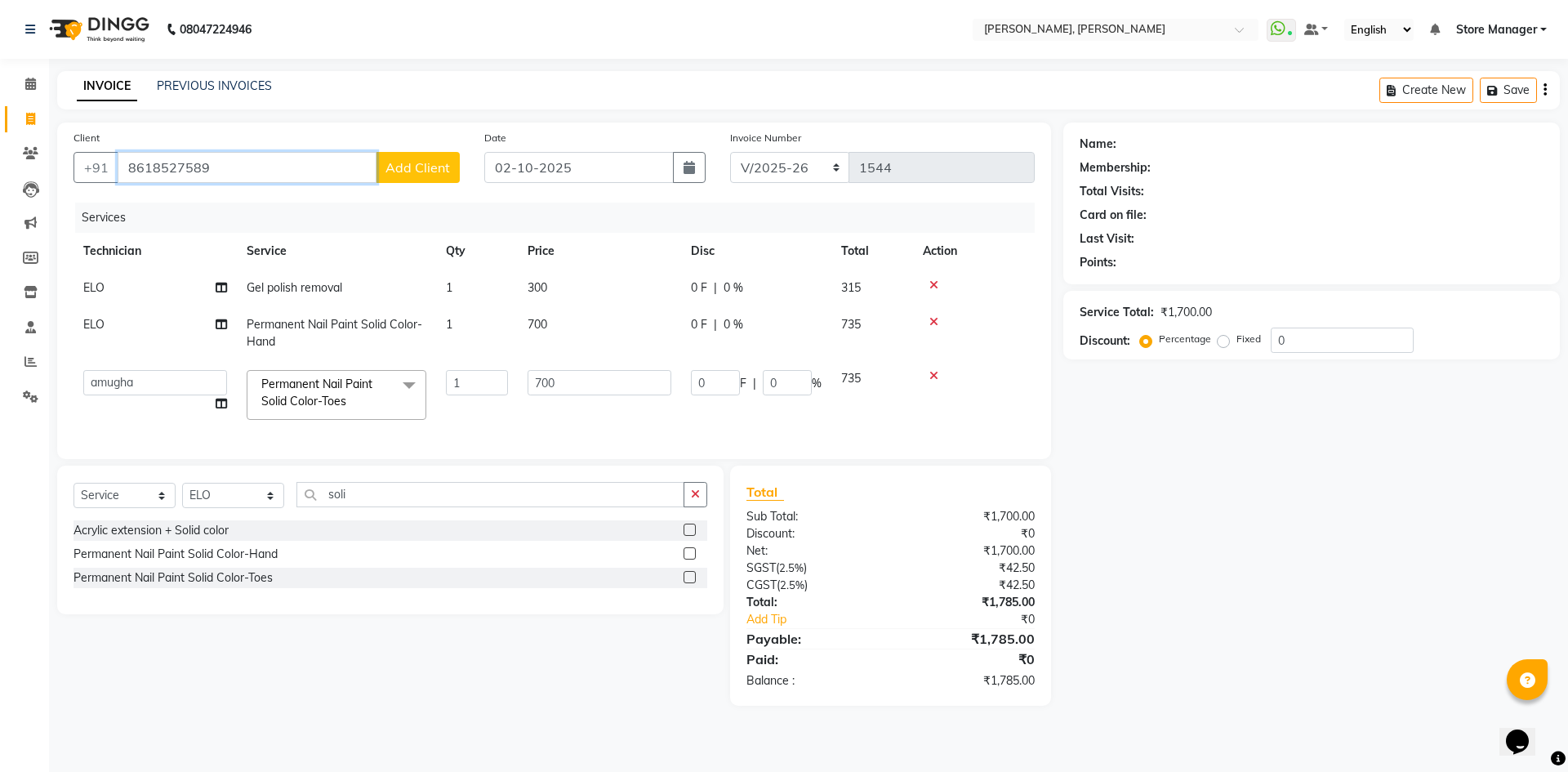
type input "8618527589"
click at [435, 160] on span "Add Client" at bounding box center [417, 167] width 64 height 16
select select "21"
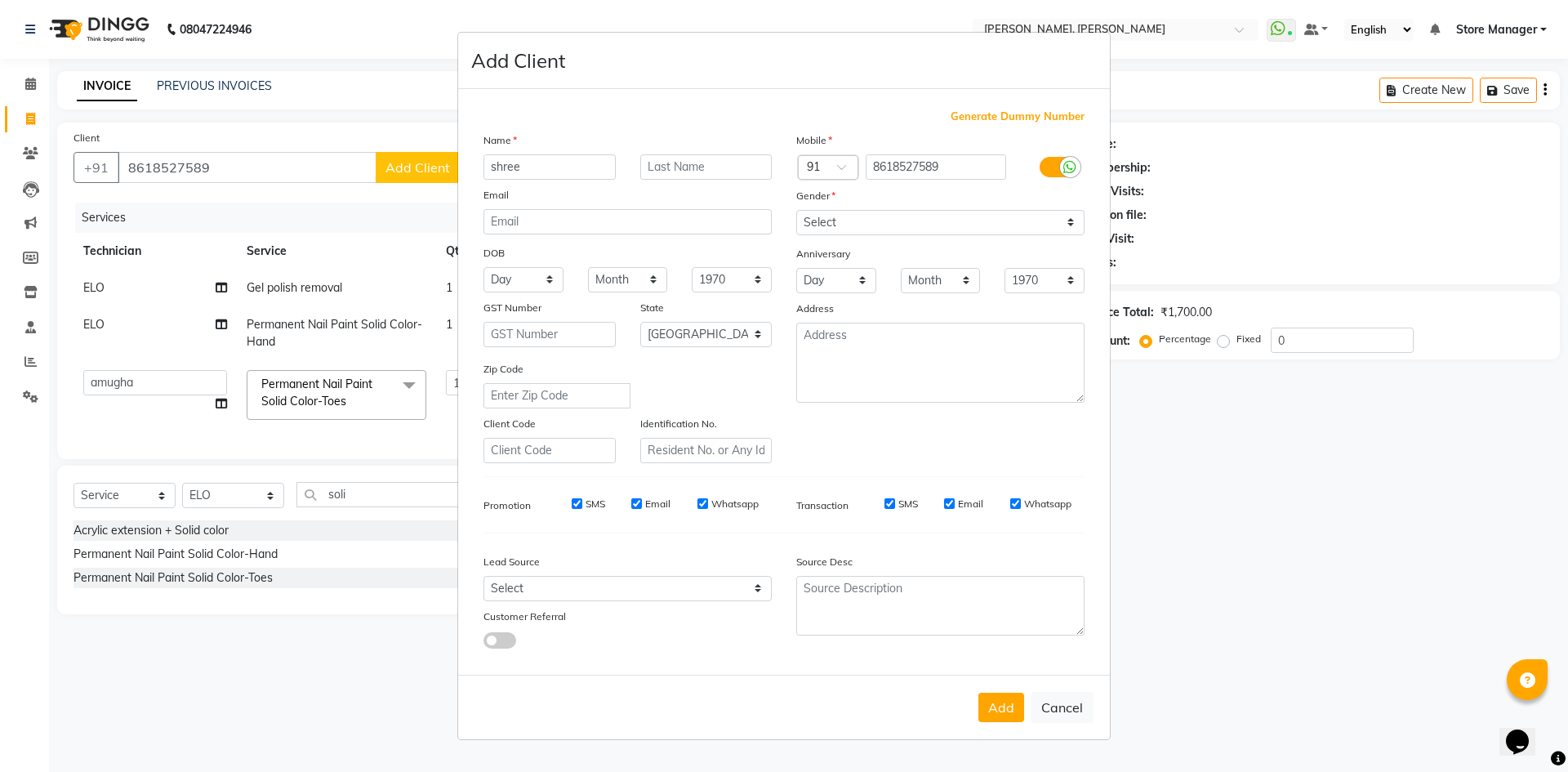
type input "shree"
click at [899, 222] on select "Select [DEMOGRAPHIC_DATA] [DEMOGRAPHIC_DATA] Other Prefer Not To Say" at bounding box center [940, 222] width 288 height 26
click at [796, 210] on select "Select [DEMOGRAPHIC_DATA] [DEMOGRAPHIC_DATA] Other Prefer Not To Say" at bounding box center [940, 222] width 288 height 26
click at [863, 230] on select "Select [DEMOGRAPHIC_DATA] [DEMOGRAPHIC_DATA] Other Prefer Not To Say" at bounding box center [940, 222] width 288 height 26
select select "[DEMOGRAPHIC_DATA]"
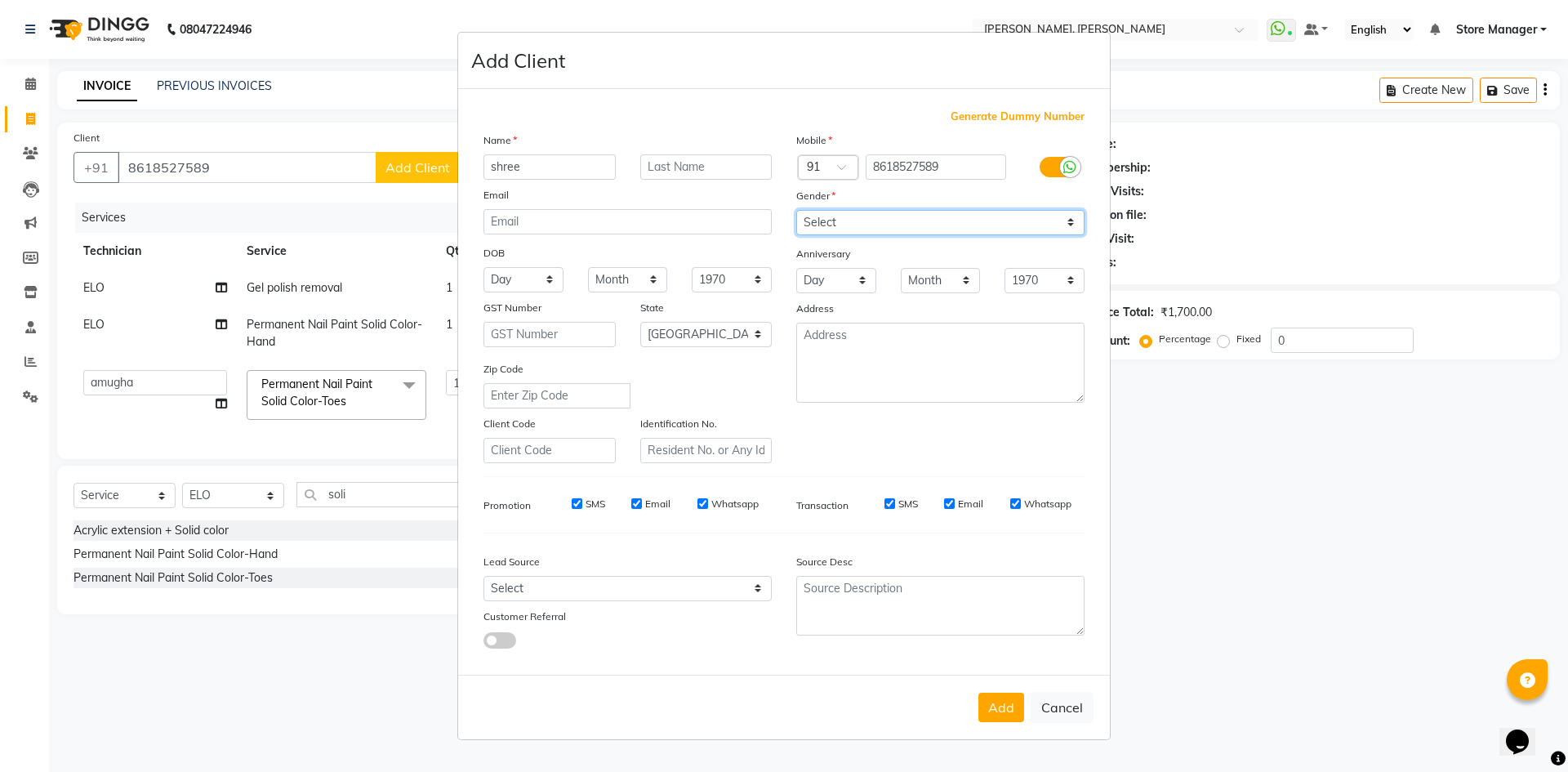
click at [796, 210] on select "Select [DEMOGRAPHIC_DATA] [DEMOGRAPHIC_DATA] Other Prefer Not To Say" at bounding box center [940, 222] width 288 height 26
click at [999, 712] on button "Add" at bounding box center [1002, 707] width 46 height 30
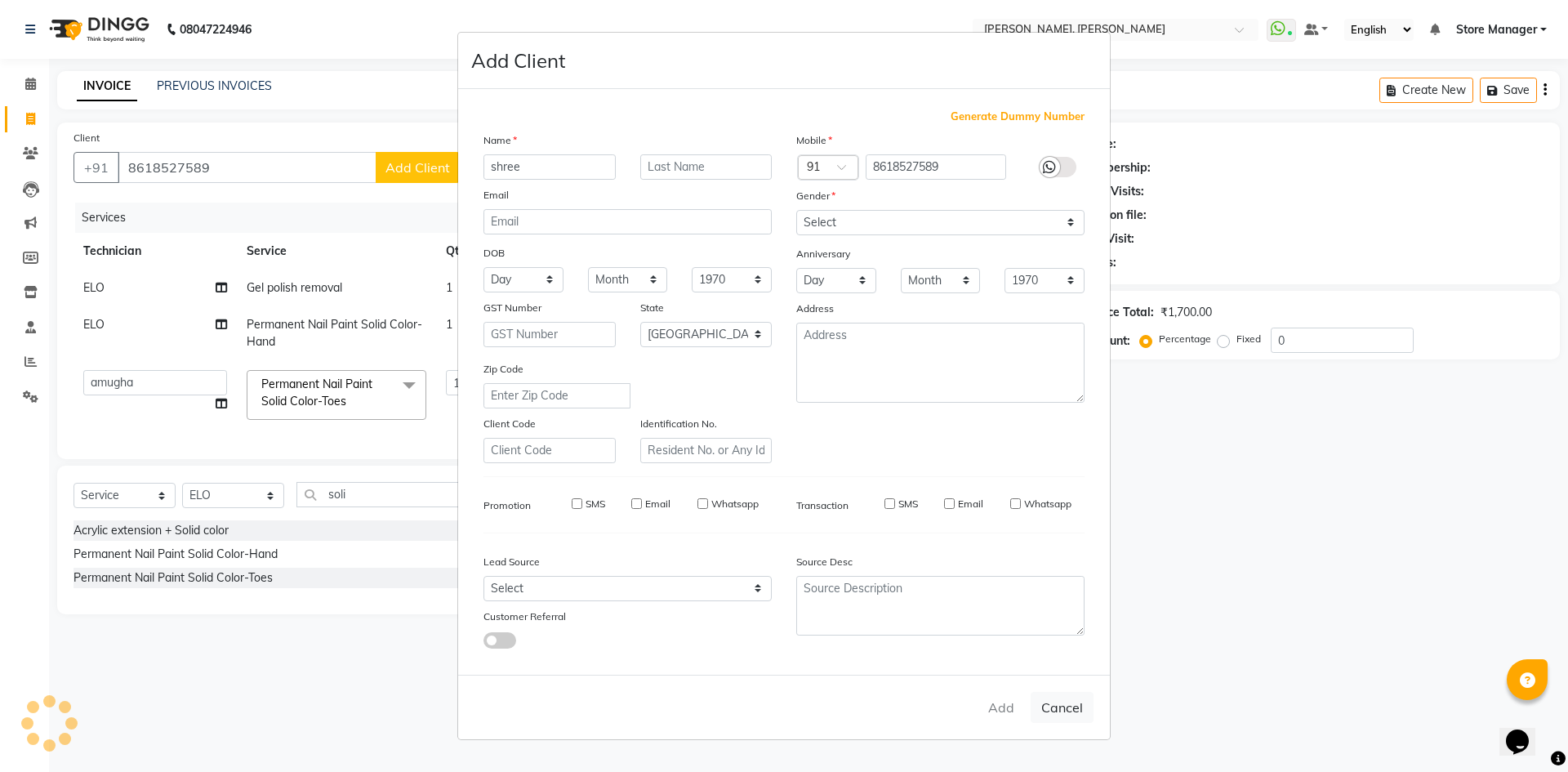
type input "86******89"
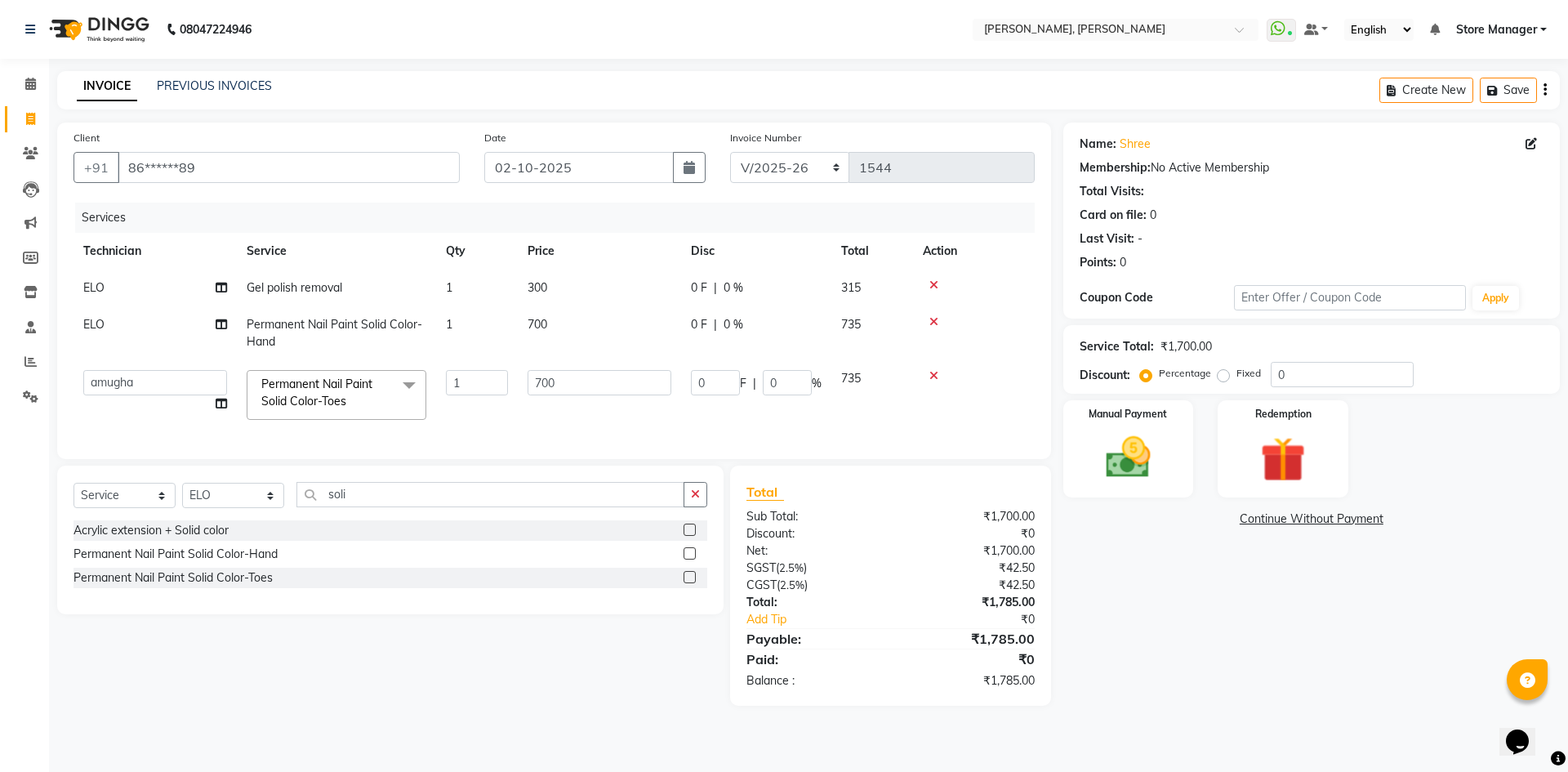
click at [933, 286] on icon at bounding box center [933, 285] width 9 height 12
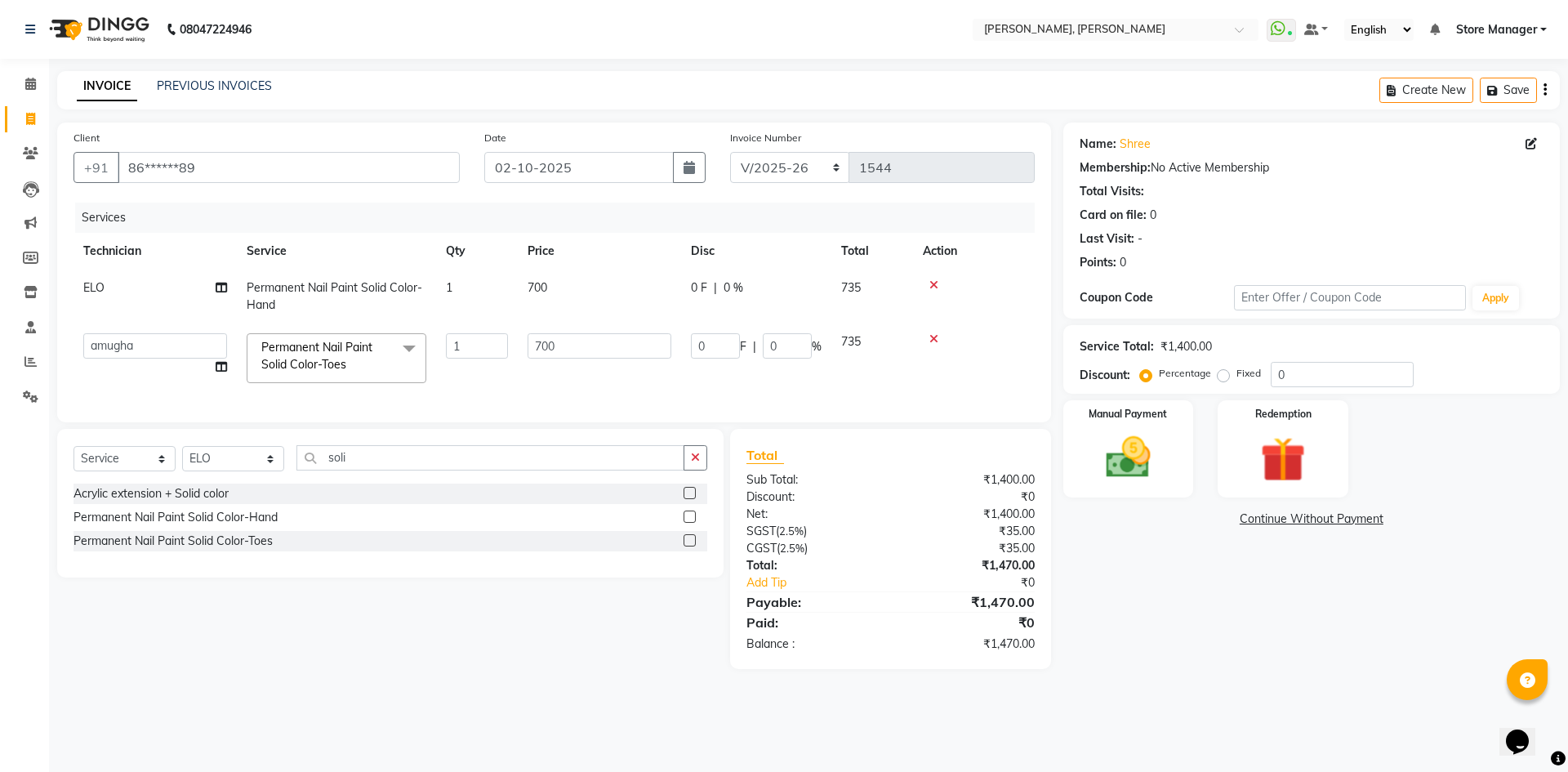
drag, startPoint x: 703, startPoint y: 472, endPoint x: 531, endPoint y: 471, distance: 172.0
click at [702, 470] on button "button" at bounding box center [695, 458] width 24 height 26
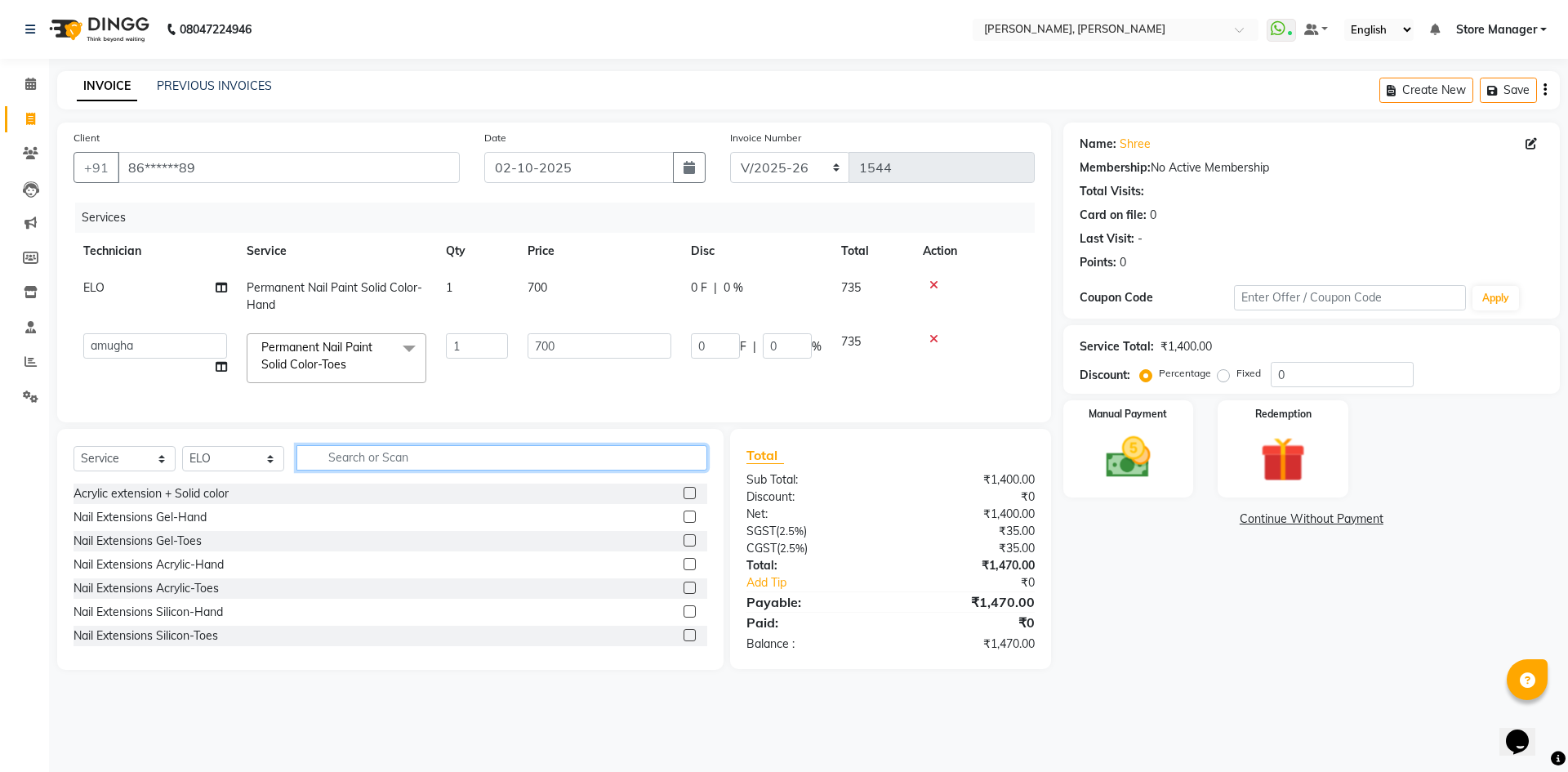
click at [531, 470] on input "text" at bounding box center [501, 458] width 411 height 26
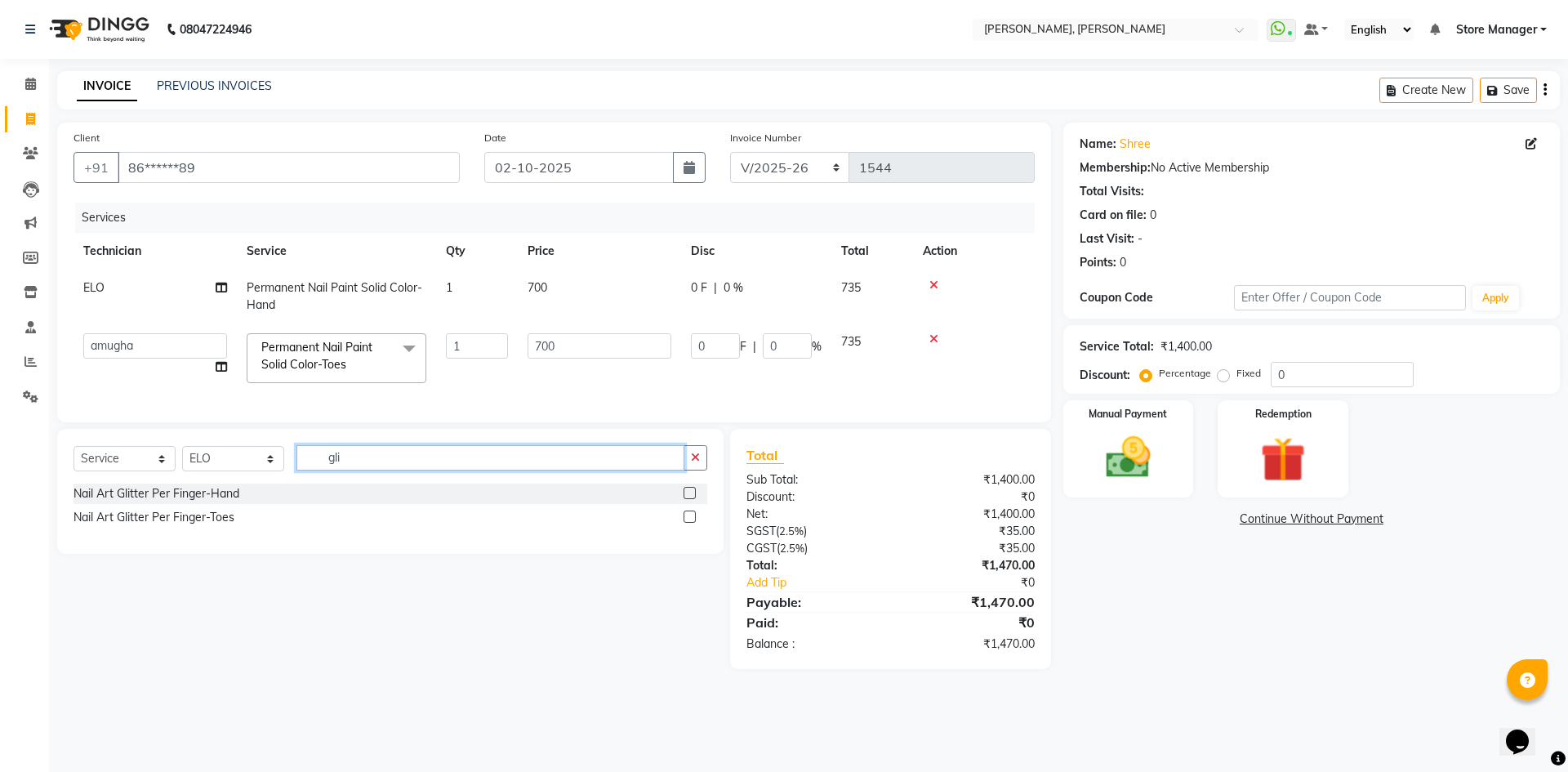
type input "gli"
click at [692, 499] on label at bounding box center [689, 492] width 12 height 12
click at [692, 499] on input "checkbox" at bounding box center [688, 493] width 11 height 11
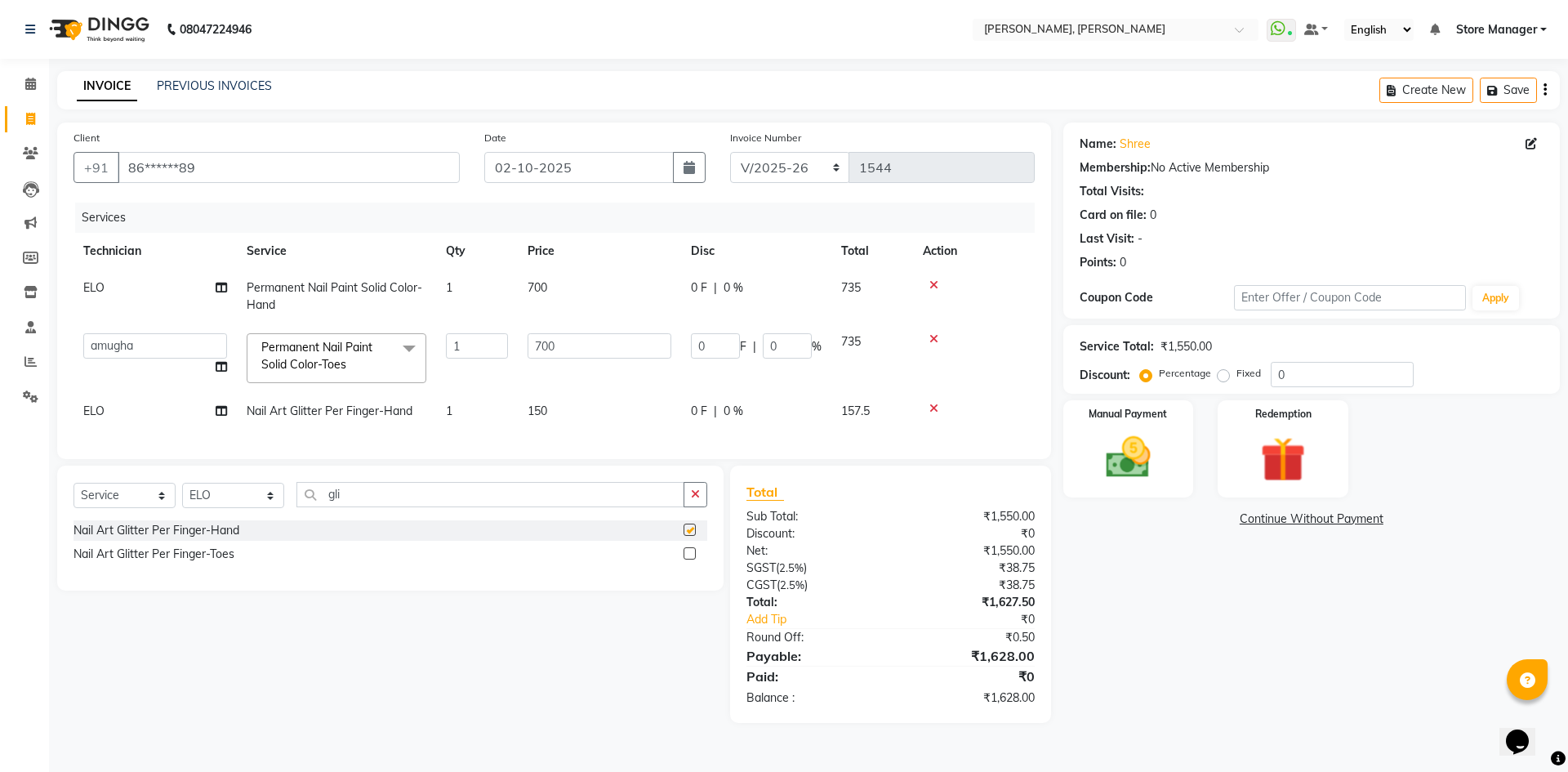
checkbox input "false"
click at [540, 406] on span "150" at bounding box center [537, 411] width 20 height 15
select select "78696"
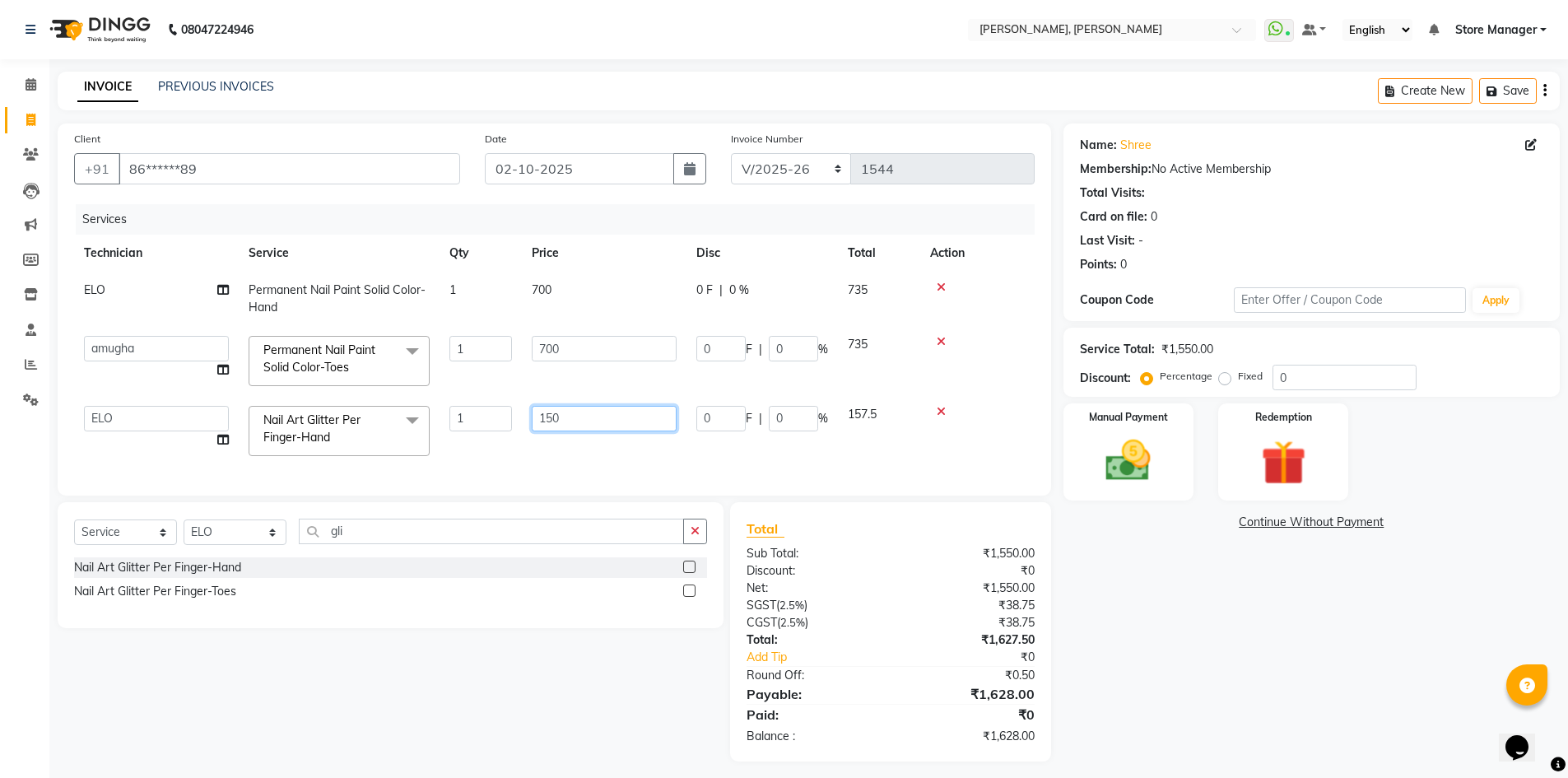
click at [549, 416] on input "150" at bounding box center [604, 418] width 145 height 26
type input "100"
click at [1385, 671] on div "Name: Shree Membership: No Active Membership Total Visits: Card on file: 0 Last…" at bounding box center [1317, 442] width 509 height 638
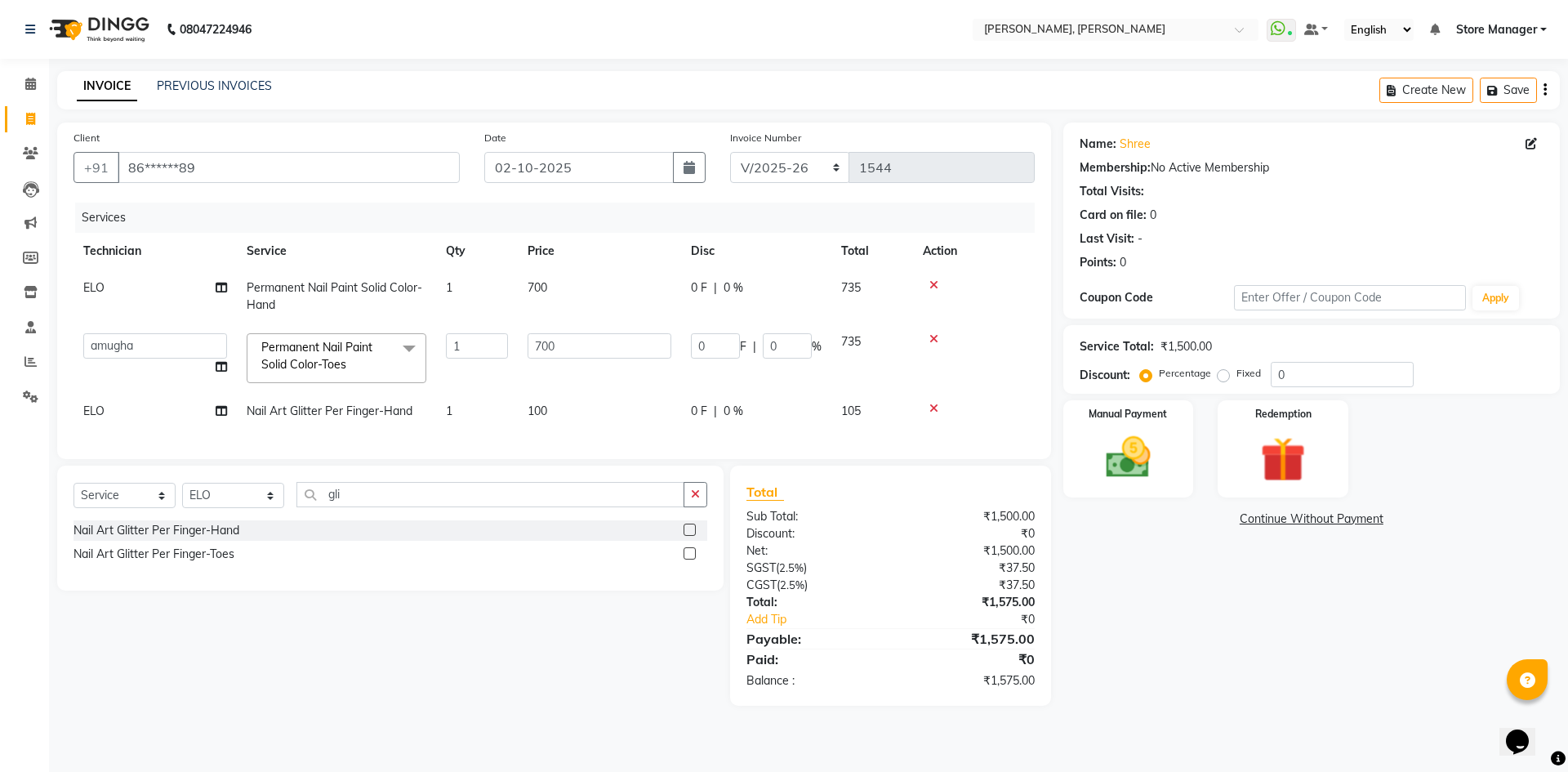
click at [1236, 379] on label "Fixed" at bounding box center [1249, 373] width 25 height 15
click at [1224, 379] on input "Fixed" at bounding box center [1226, 373] width 12 height 12
radio input "true"
click at [1360, 370] on input "0" at bounding box center [1342, 374] width 143 height 26
type input "7"
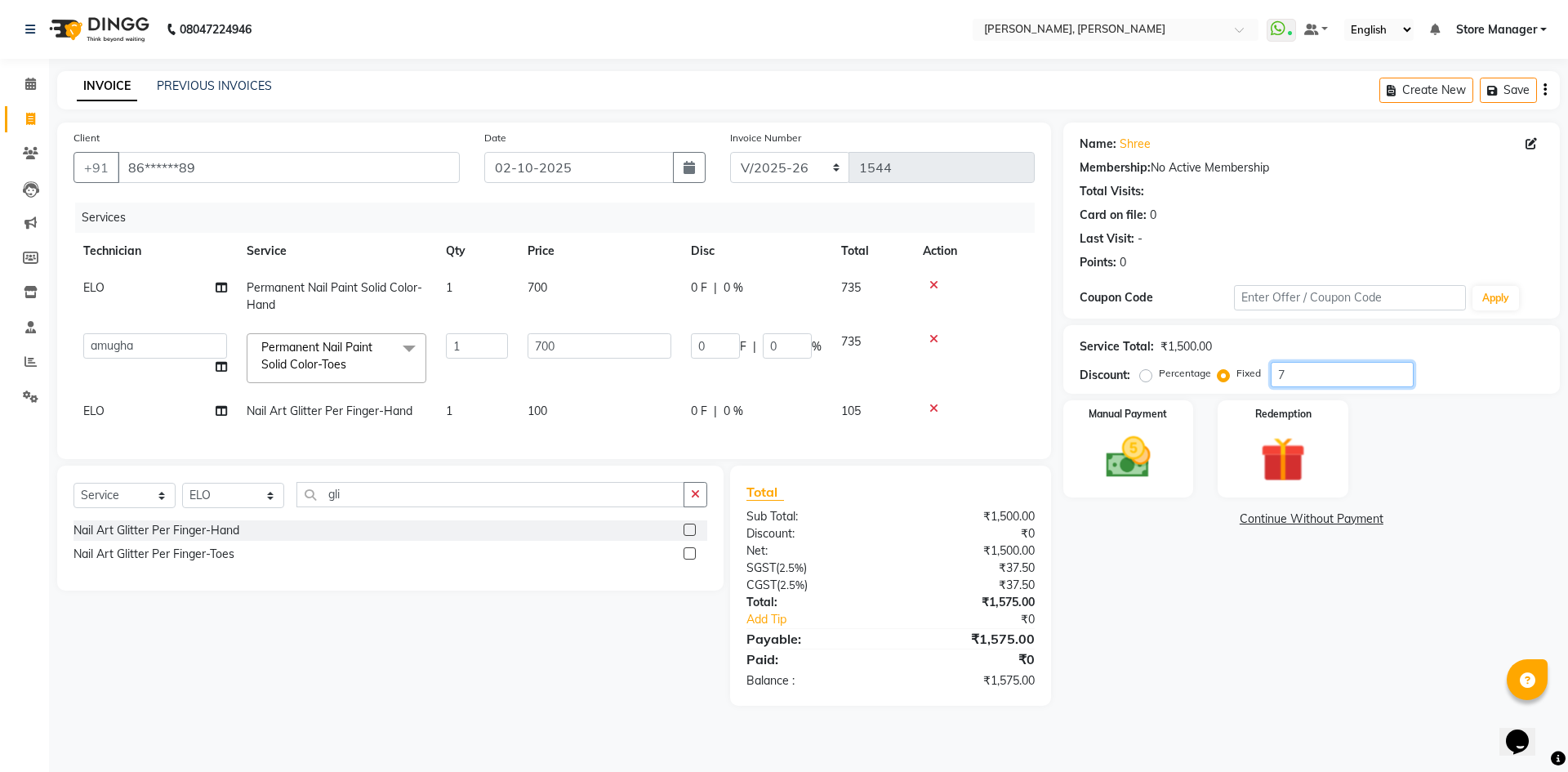
type input "3.27"
type input "0.47"
type input "75"
type input "35"
type input "5"
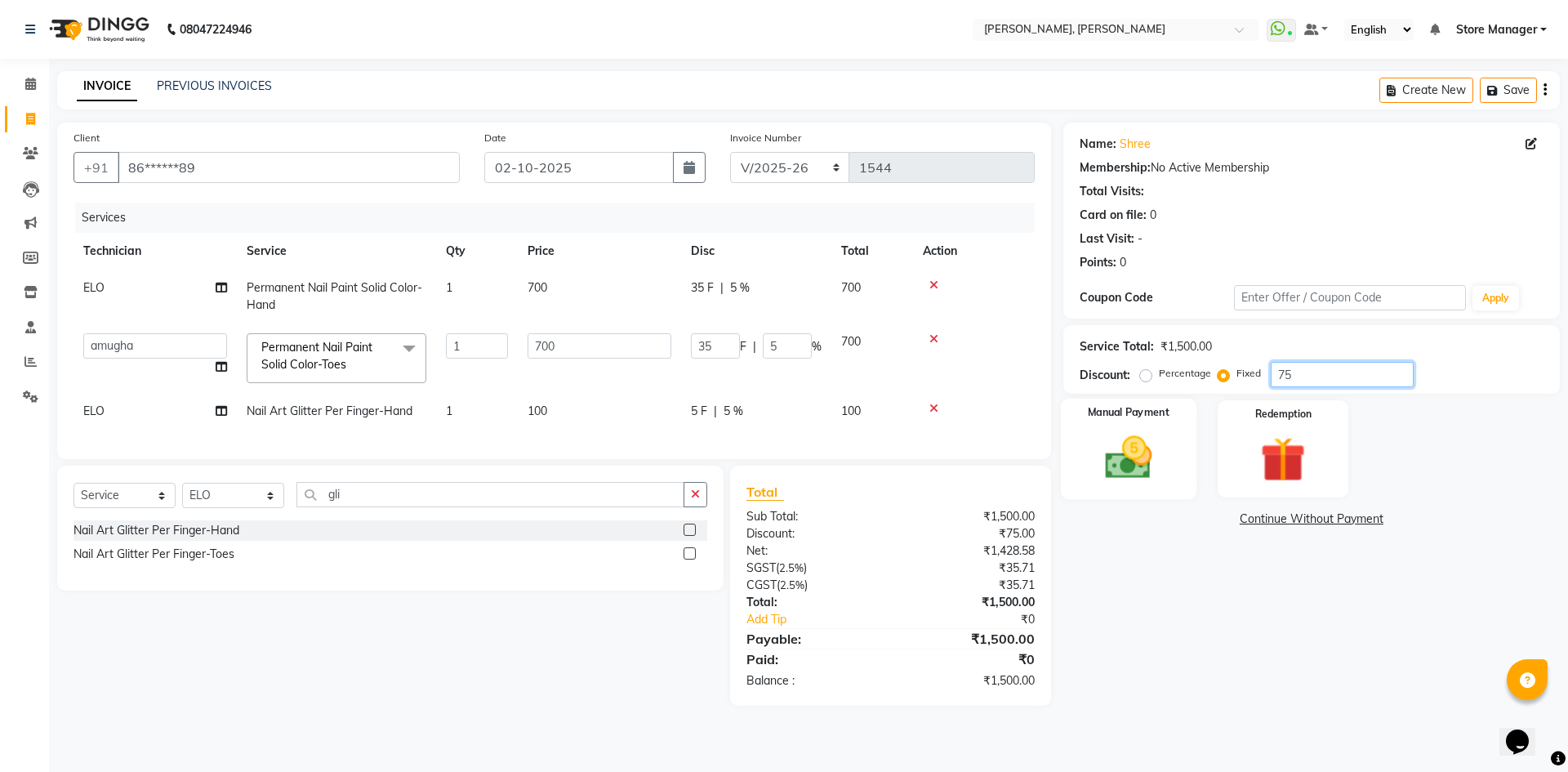
type input "75"
click at [1144, 468] on img at bounding box center [1128, 457] width 76 height 53
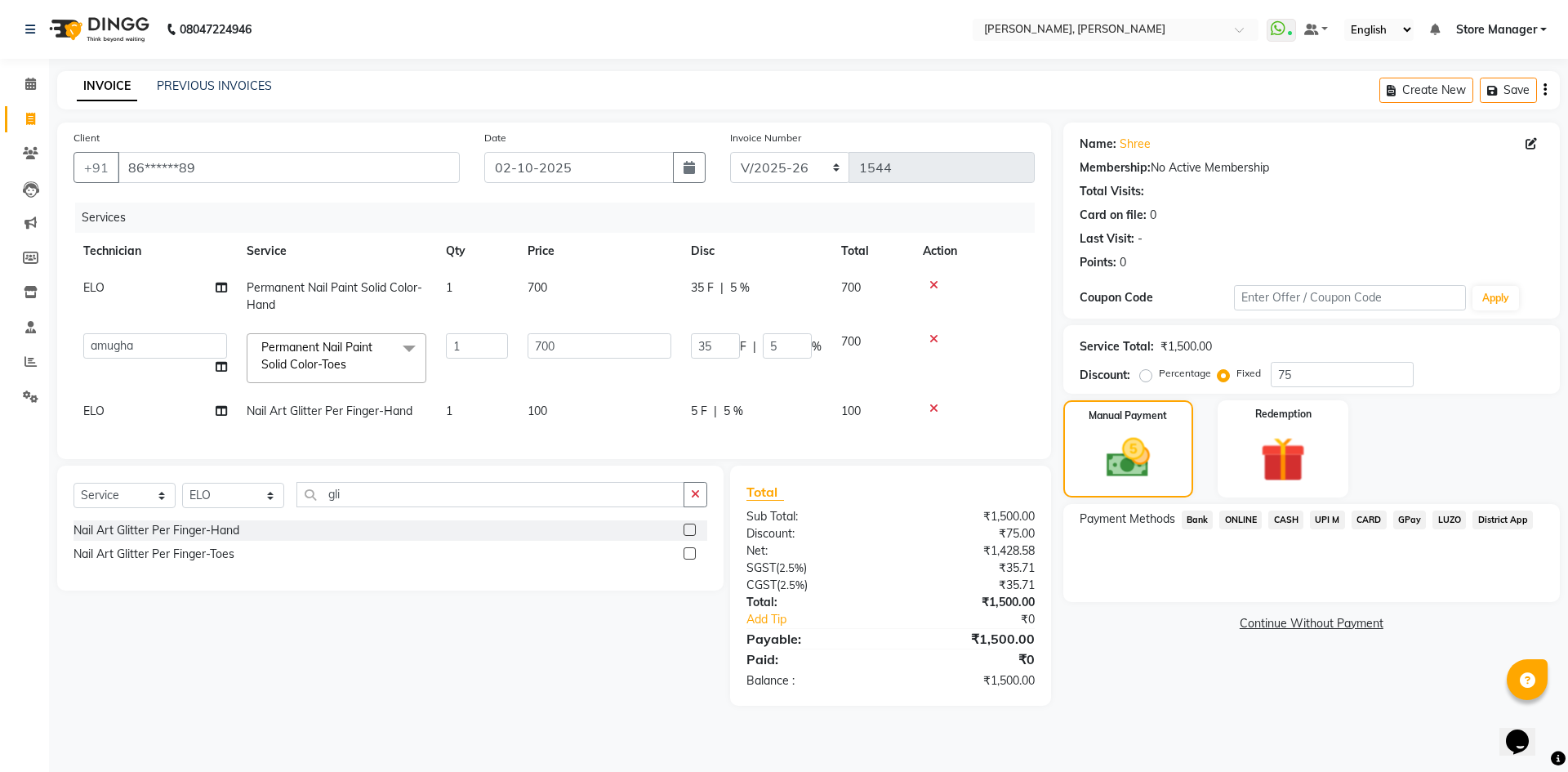
click at [1366, 517] on span "CARD" at bounding box center [1369, 519] width 35 height 19
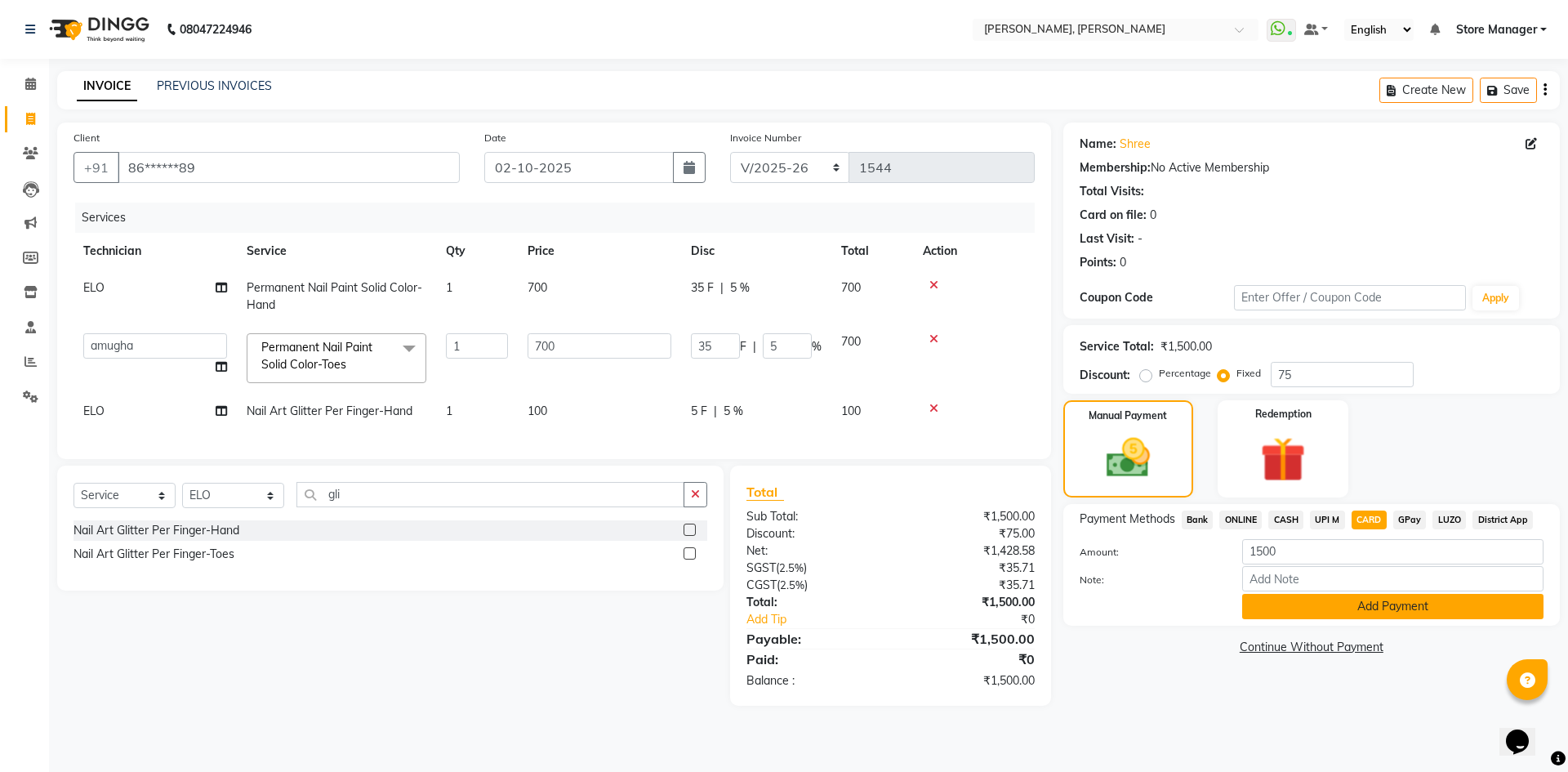
click at [1419, 605] on button "Add Payment" at bounding box center [1393, 606] width 301 height 26
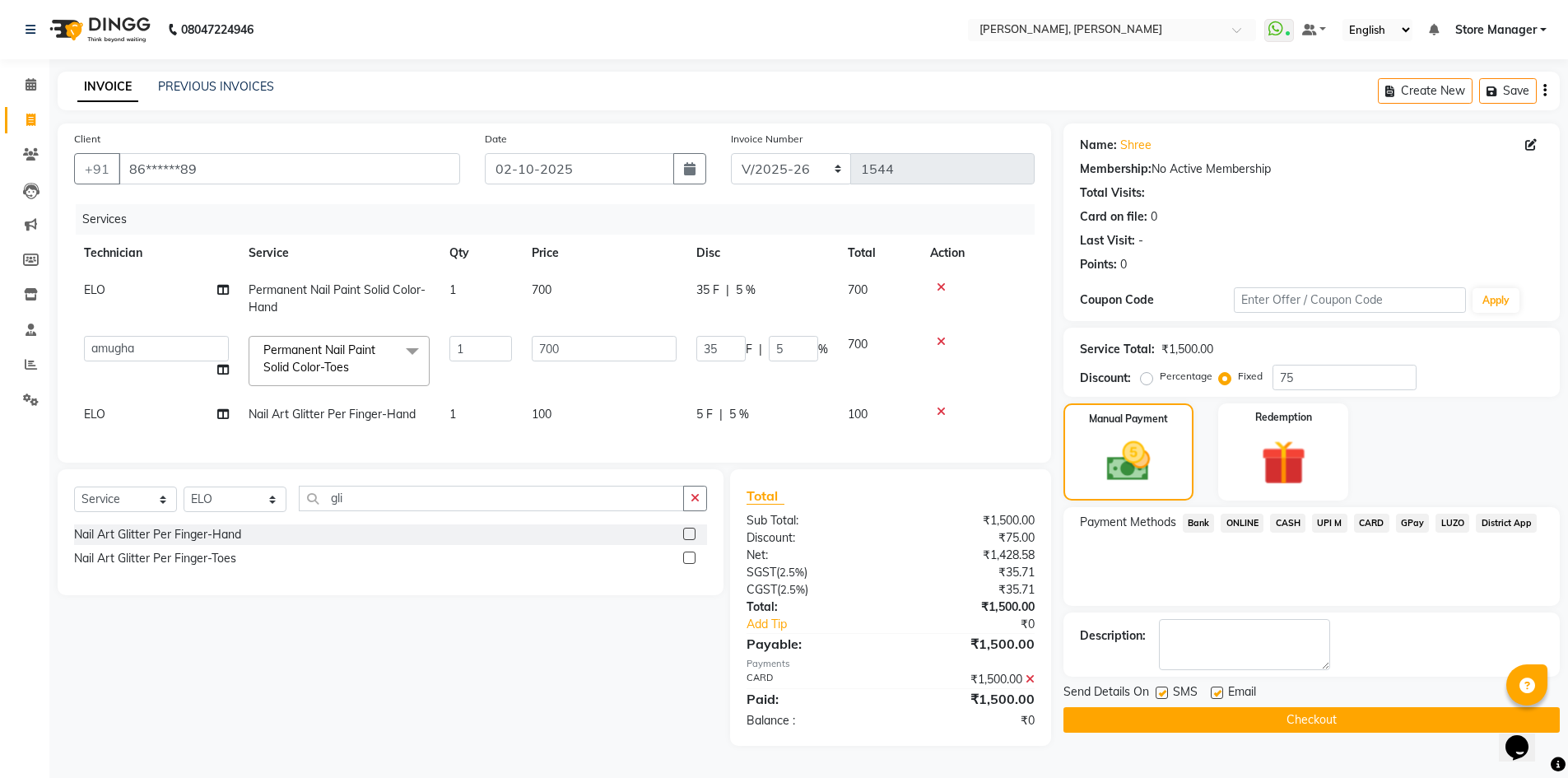
click at [1293, 724] on button "Checkout" at bounding box center [1312, 719] width 496 height 26
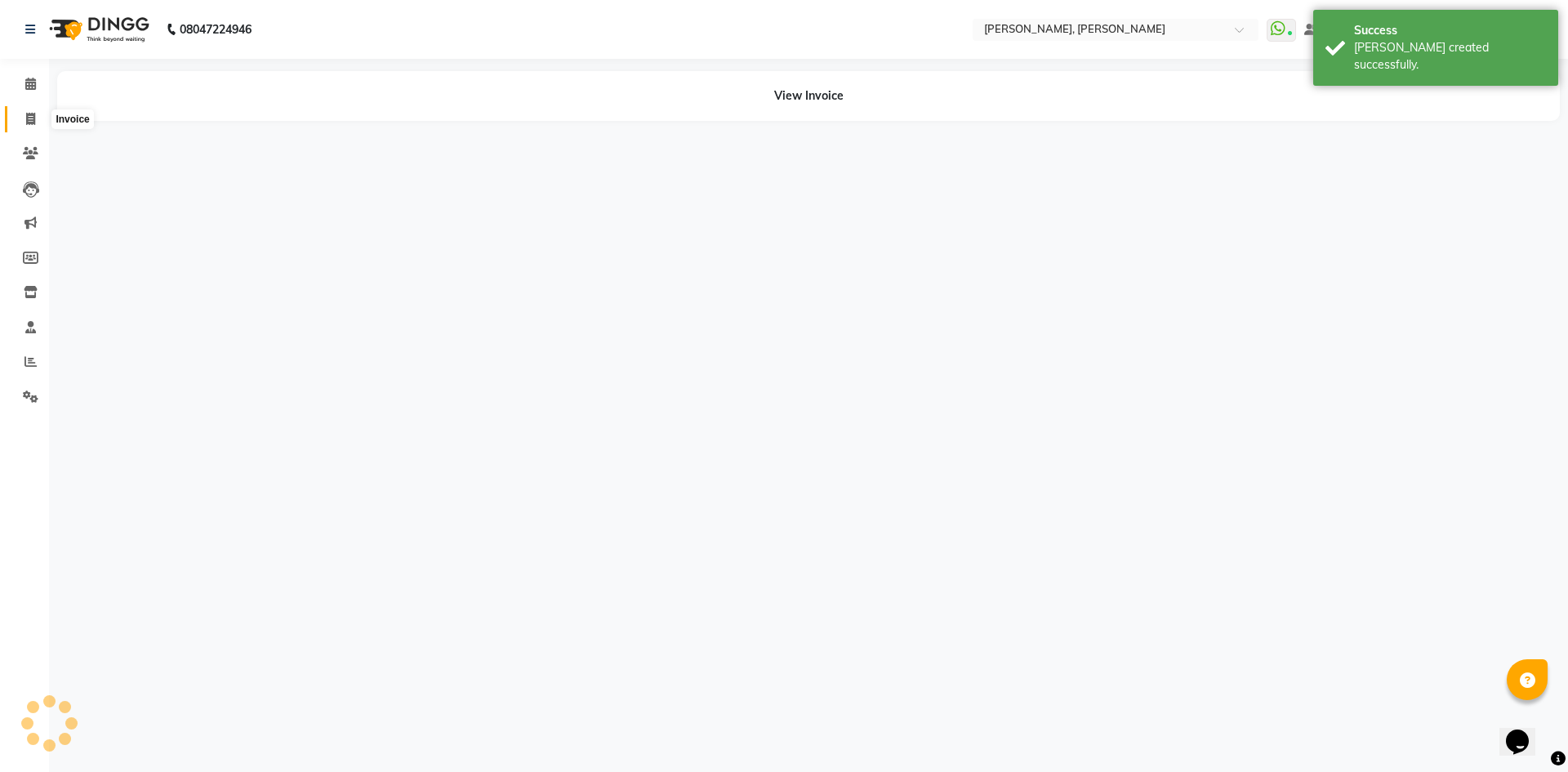
click at [30, 120] on icon at bounding box center [30, 119] width 9 height 12
select select "7173"
select select "service"
